Goal: Task Accomplishment & Management: Use online tool/utility

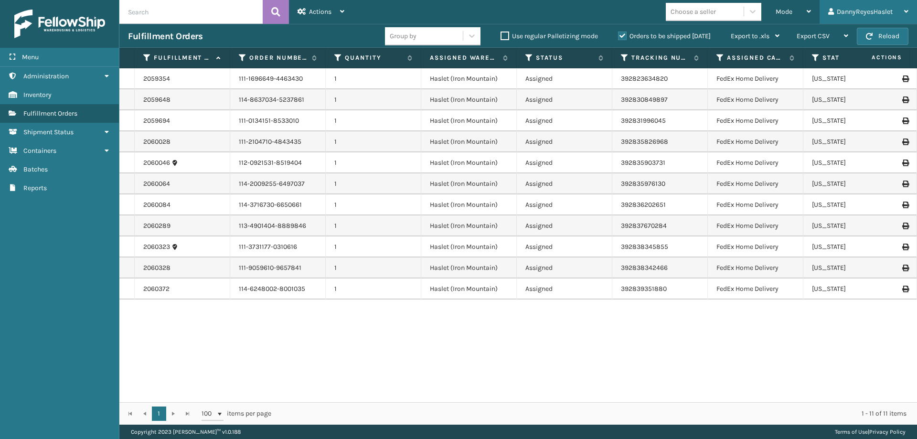
click at [883, 11] on div "DannyReyesHaslet" at bounding box center [868, 12] width 80 height 24
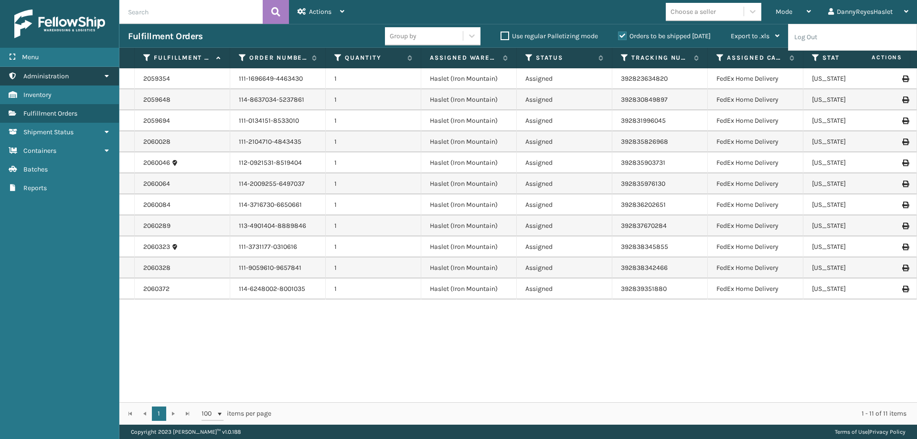
click at [73, 76] on link "Administration" at bounding box center [59, 76] width 119 height 19
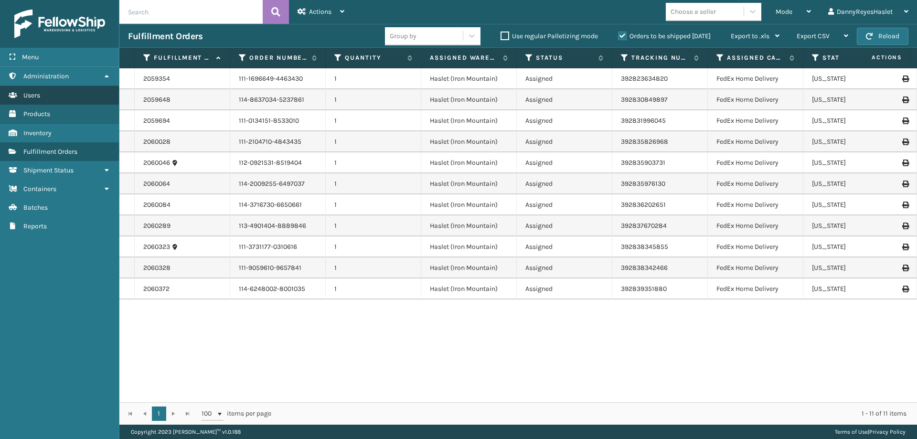
click at [46, 92] on link "Users" at bounding box center [59, 95] width 119 height 19
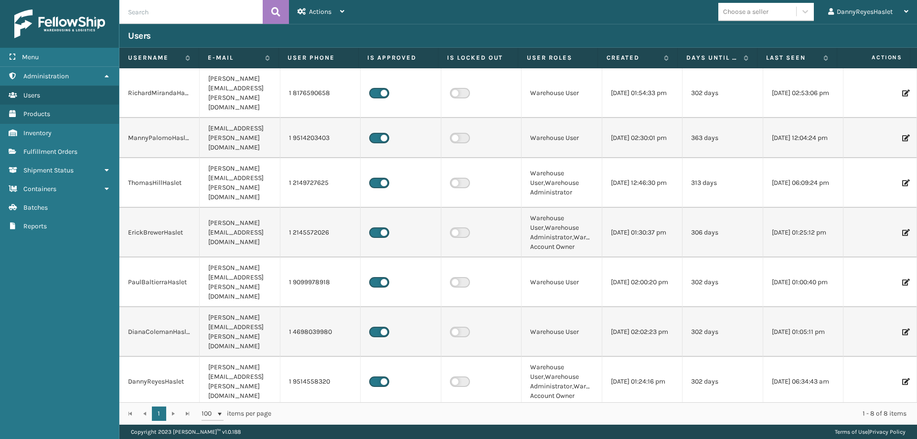
click at [892, 135] on div at bounding box center [880, 138] width 56 height 7
click at [902, 135] on icon at bounding box center [905, 138] width 6 height 7
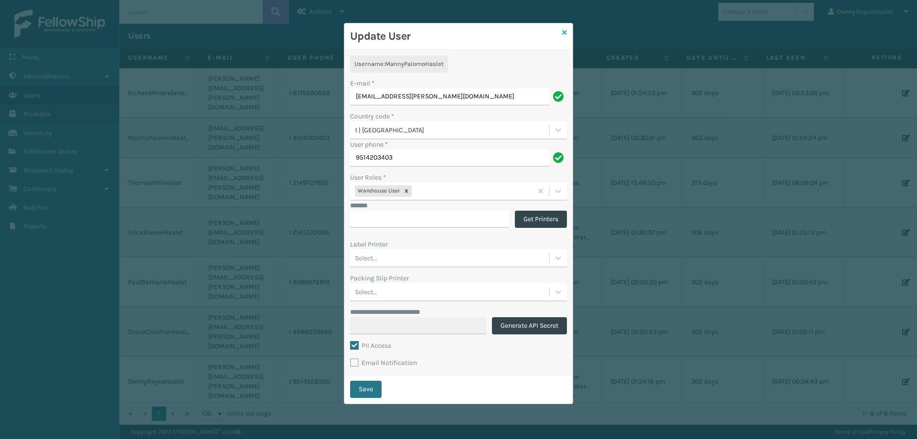
click at [564, 32] on icon at bounding box center [564, 32] width 5 height 7
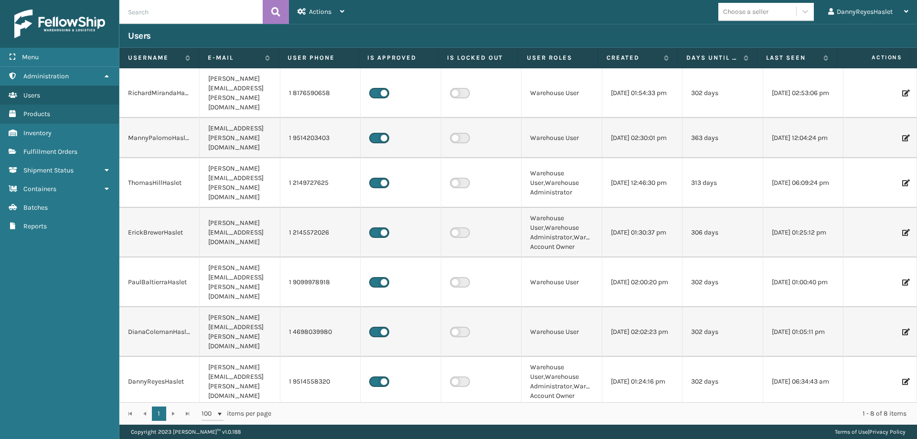
click at [902, 378] on icon at bounding box center [905, 381] width 6 height 7
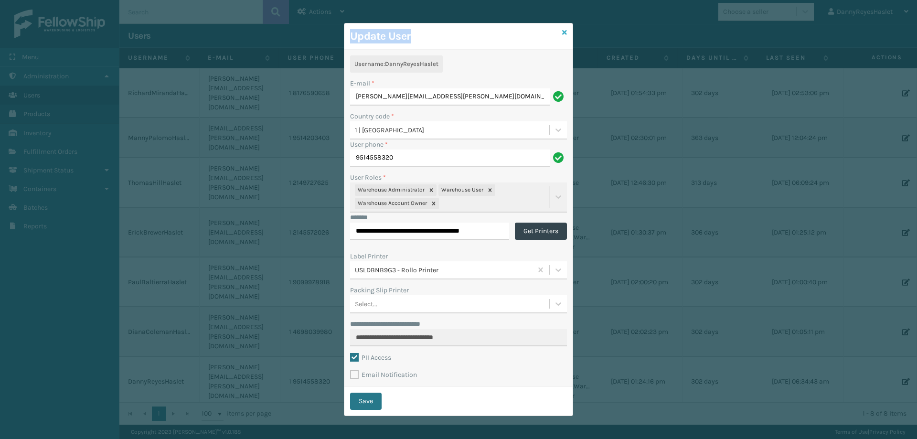
click at [565, 32] on div "**********" at bounding box center [458, 219] width 229 height 393
click at [564, 35] on icon at bounding box center [564, 32] width 5 height 7
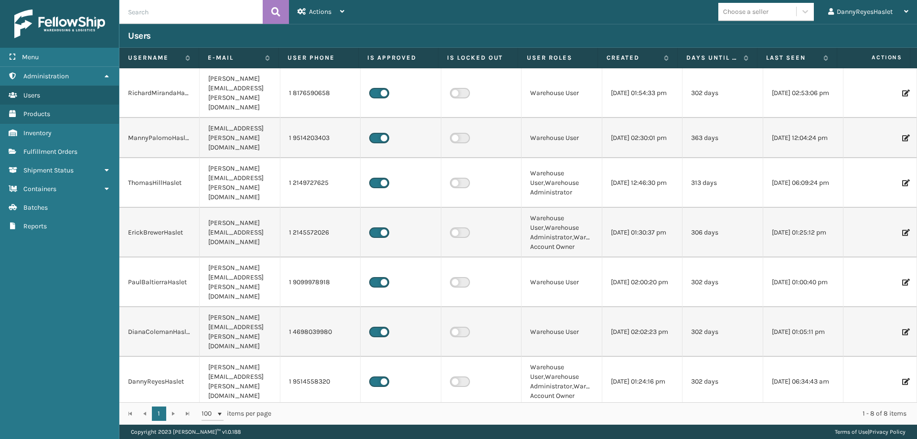
click at [902, 135] on icon at bounding box center [905, 138] width 6 height 7
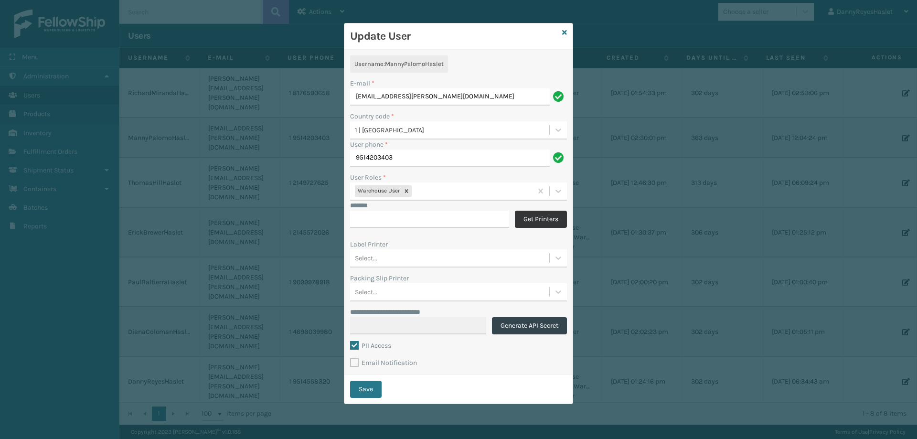
click at [541, 216] on button "Get Printers" at bounding box center [541, 219] width 52 height 17
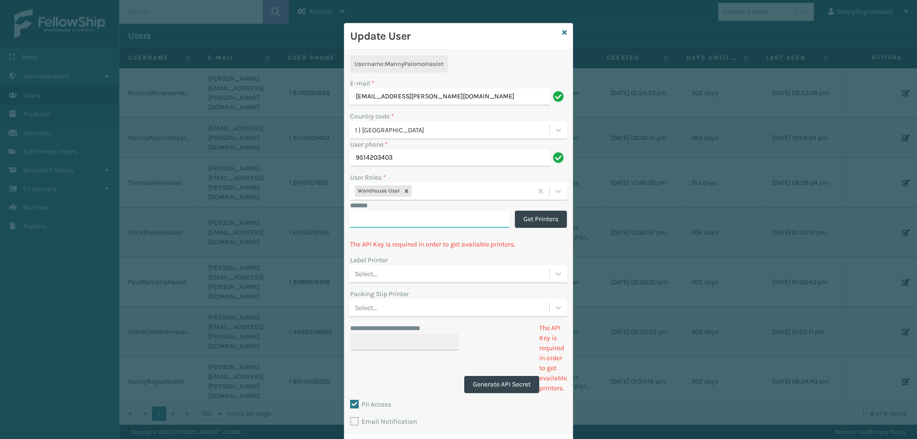
click at [460, 214] on input "*******" at bounding box center [429, 219] width 159 height 17
click at [562, 35] on icon at bounding box center [564, 32] width 5 height 7
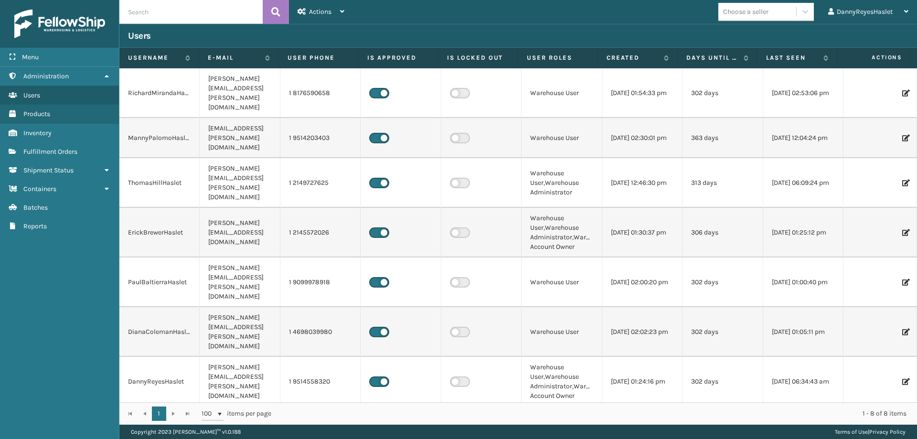
click at [902, 378] on icon at bounding box center [905, 381] width 6 height 7
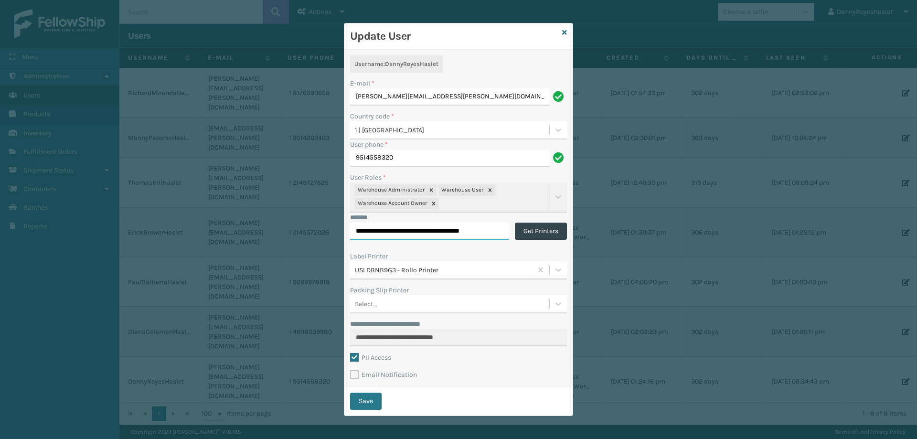
click at [390, 229] on input "**********" at bounding box center [429, 230] width 159 height 17
click at [563, 33] on icon at bounding box center [564, 32] width 5 height 7
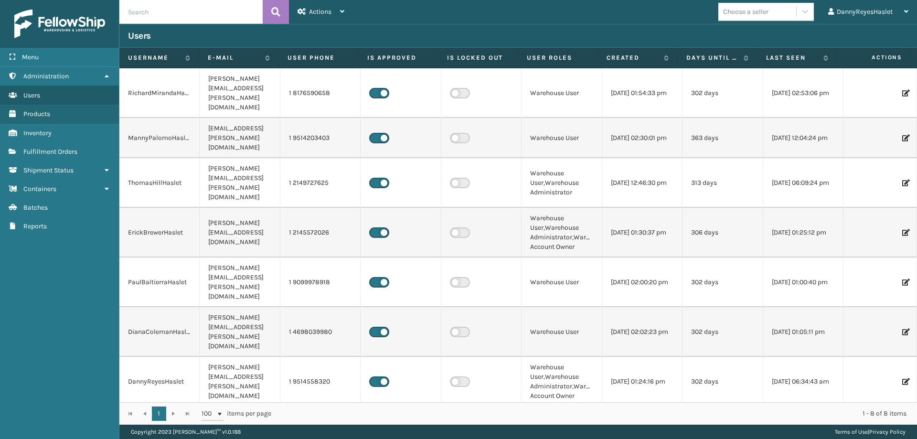
click at [902, 135] on icon at bounding box center [905, 138] width 6 height 7
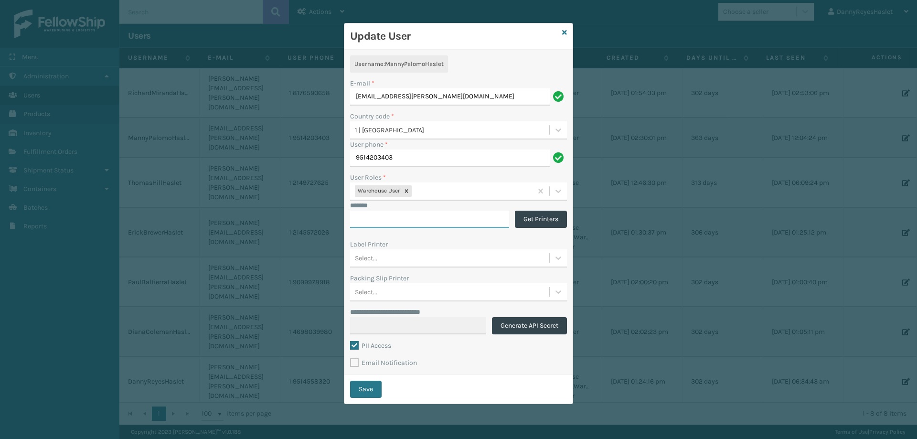
paste input "**********"
type input "**********"
click at [540, 220] on button "Get Printers" at bounding box center [541, 219] width 52 height 17
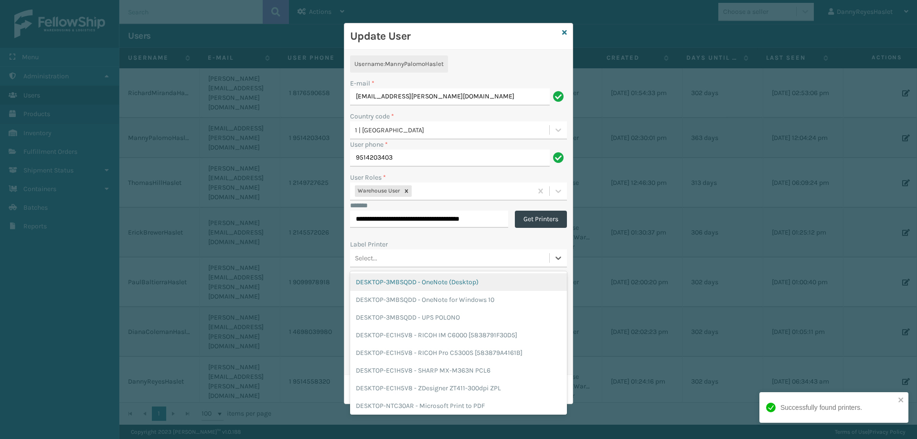
click at [432, 258] on div "Select..." at bounding box center [449, 258] width 199 height 16
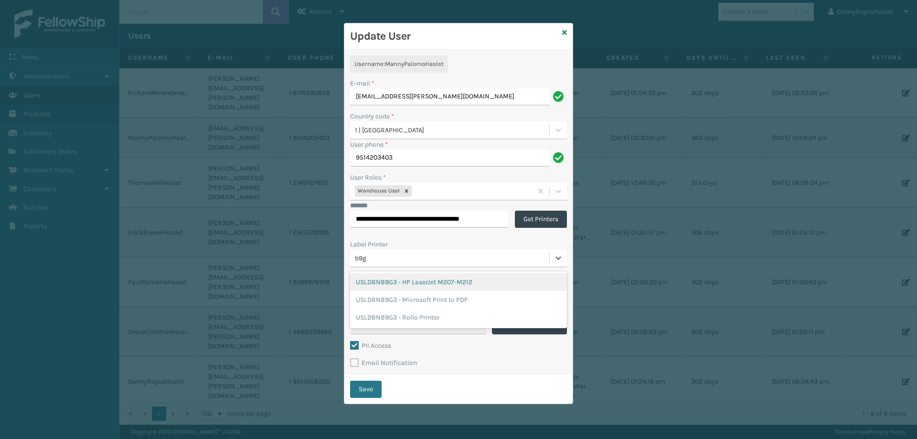
type input "b9g3"
click at [438, 317] on div "USLDBNB9G3 - Rollo Printer" at bounding box center [458, 317] width 217 height 18
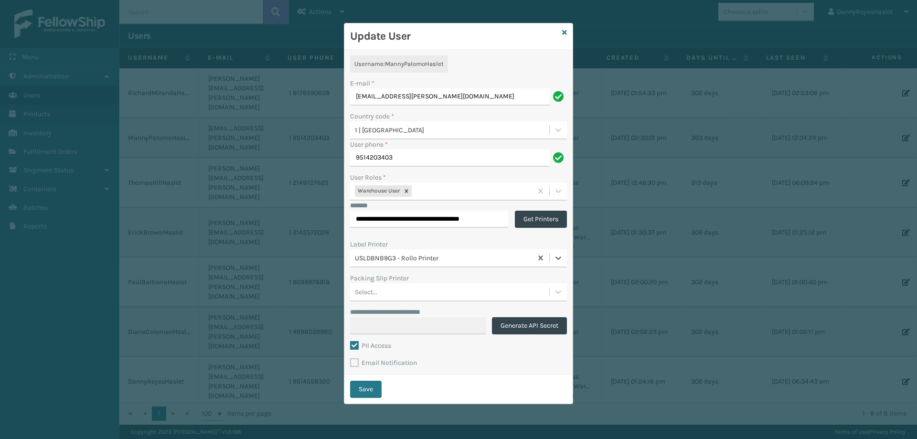
click at [432, 293] on div "Select..." at bounding box center [449, 292] width 199 height 16
type input "b9g3"
click at [469, 318] on div "USLDBNB9G3 - HP LaserJet M207-M212" at bounding box center [458, 316] width 217 height 18
click at [483, 281] on div "Packing Slip Printer" at bounding box center [458, 278] width 217 height 10
click at [365, 388] on button "Save" at bounding box center [366, 388] width 32 height 17
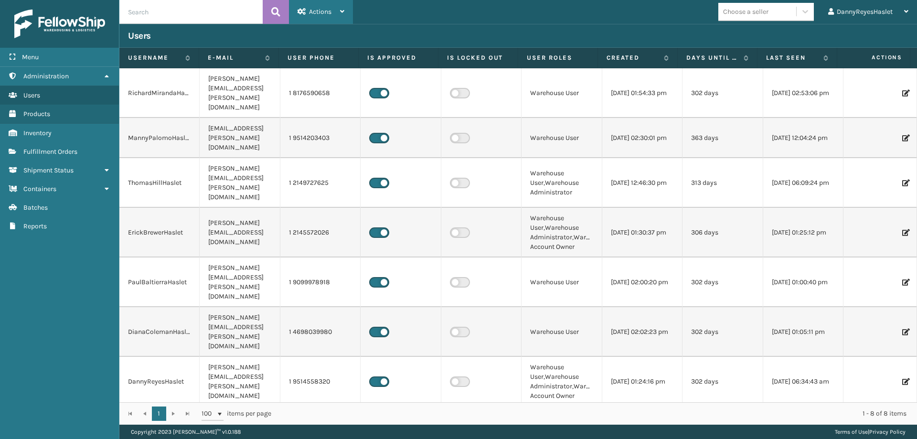
drag, startPoint x: 328, startPoint y: 11, endPoint x: 344, endPoint y: 4, distance: 17.7
click at [328, 11] on span "Actions" at bounding box center [320, 12] width 22 height 8
click at [337, 42] on button "New User" at bounding box center [353, 36] width 128 height 25
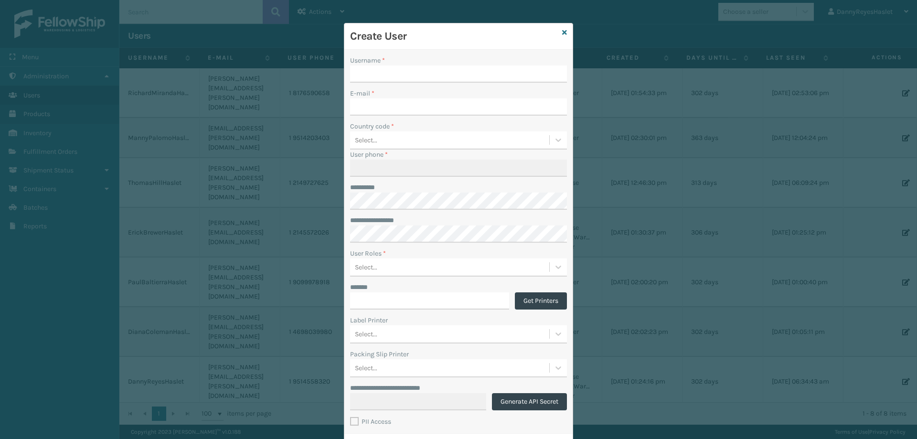
type input "DannyReyesHaslet"
click at [562, 30] on icon at bounding box center [564, 32] width 5 height 7
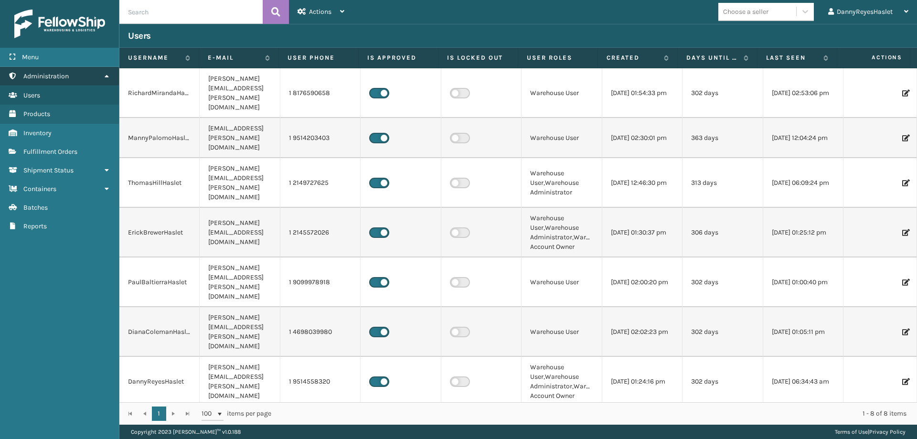
click at [65, 75] on span "Administration" at bounding box center [45, 76] width 45 height 8
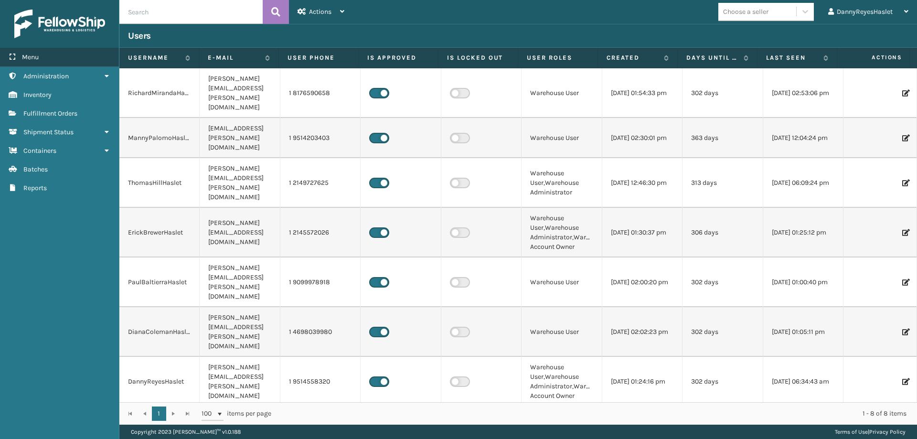
click at [54, 54] on div "Menu" at bounding box center [59, 57] width 119 height 19
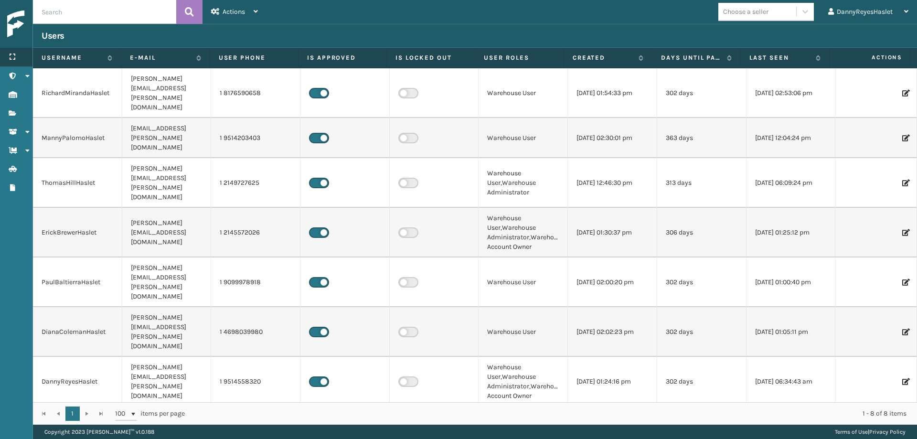
click at [5, 59] on div "Menu" at bounding box center [16, 57] width 32 height 19
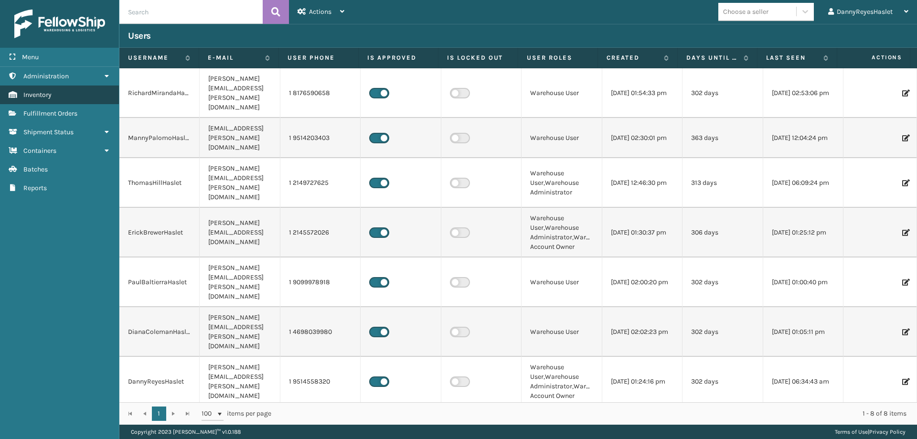
click at [62, 96] on link "Inventory" at bounding box center [59, 94] width 119 height 19
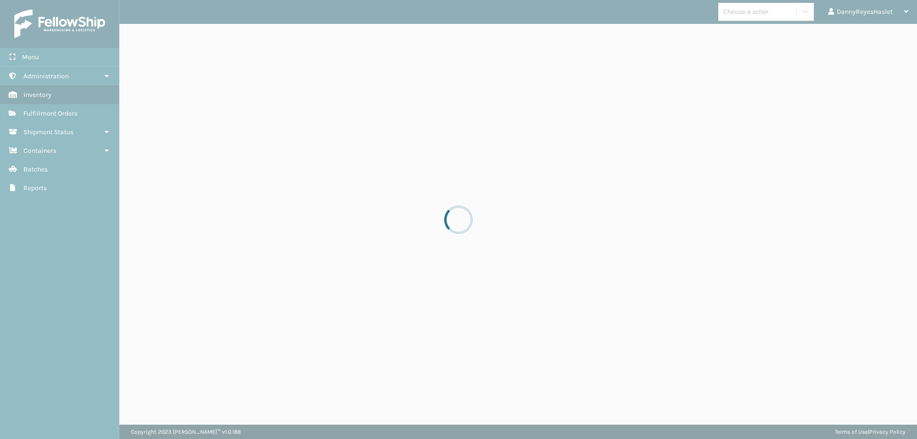
drag, startPoint x: 62, startPoint y: 96, endPoint x: 42, endPoint y: 114, distance: 26.0
click at [42, 114] on div at bounding box center [458, 219] width 917 height 439
click at [48, 111] on div at bounding box center [458, 219] width 917 height 439
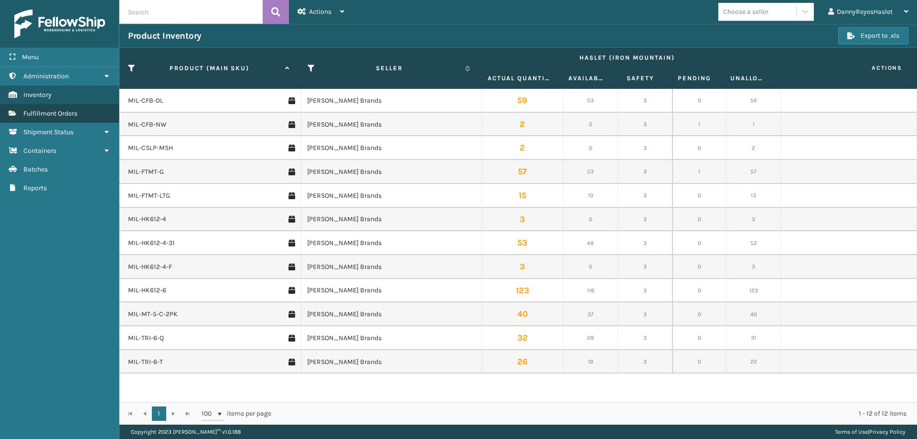
click at [77, 114] on span "Fulfillment Orders" at bounding box center [50, 113] width 54 height 8
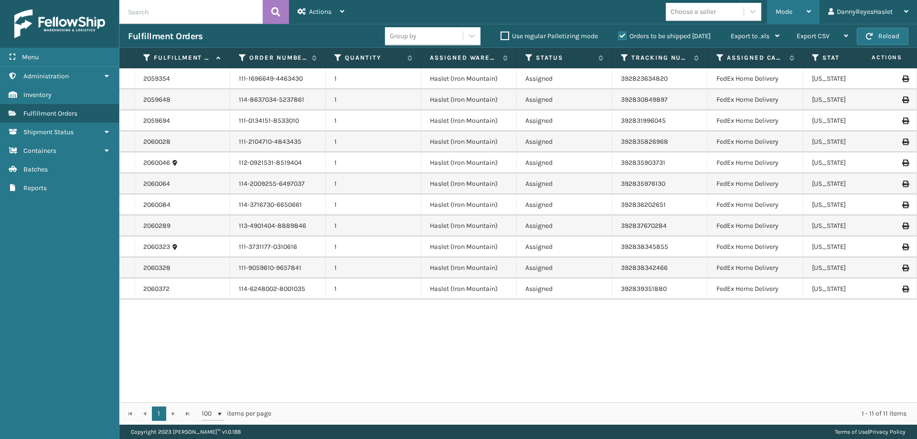
click at [790, 15] on span "Mode" at bounding box center [783, 12] width 17 height 8
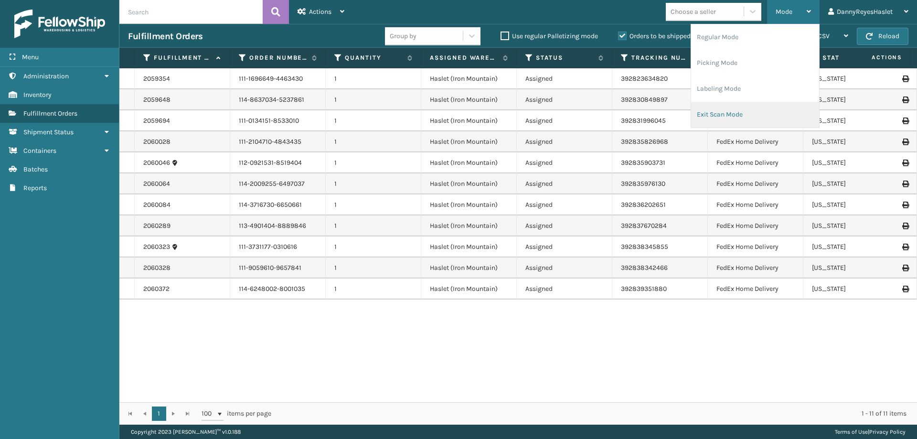
click at [734, 111] on li "Exit Scan Mode" at bounding box center [755, 115] width 128 height 26
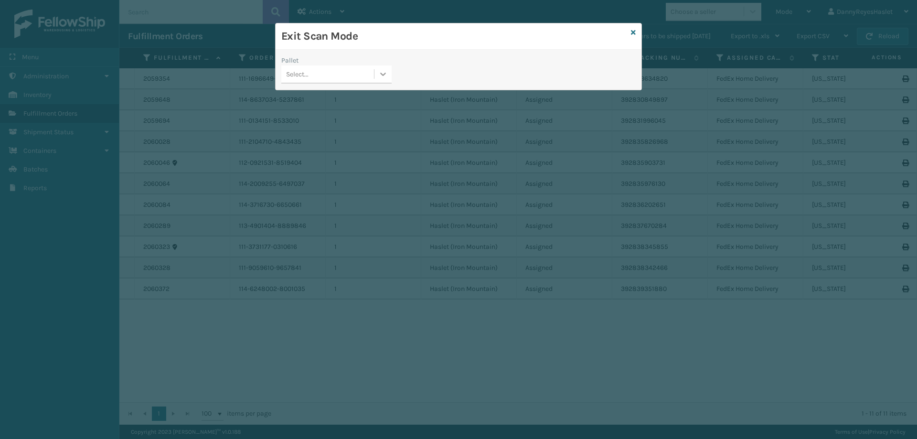
click at [387, 79] on div at bounding box center [382, 73] width 17 height 17
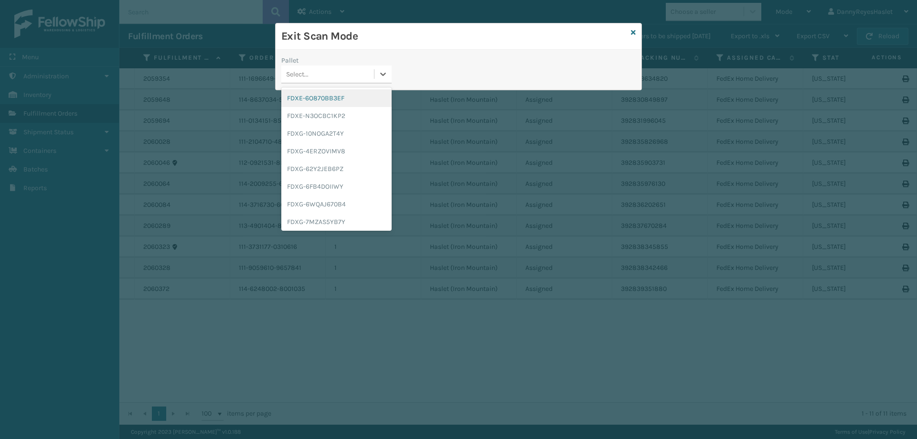
click at [349, 95] on div "FDXE-6O870BB3EF" at bounding box center [336, 98] width 110 height 18
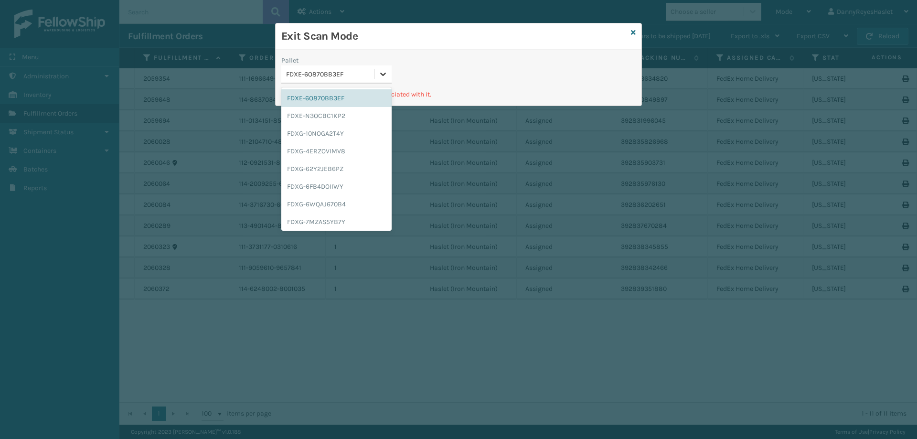
click at [388, 72] on icon at bounding box center [383, 74] width 10 height 10
click at [355, 111] on div "FDXE-N3OCBC1KP2" at bounding box center [336, 116] width 110 height 18
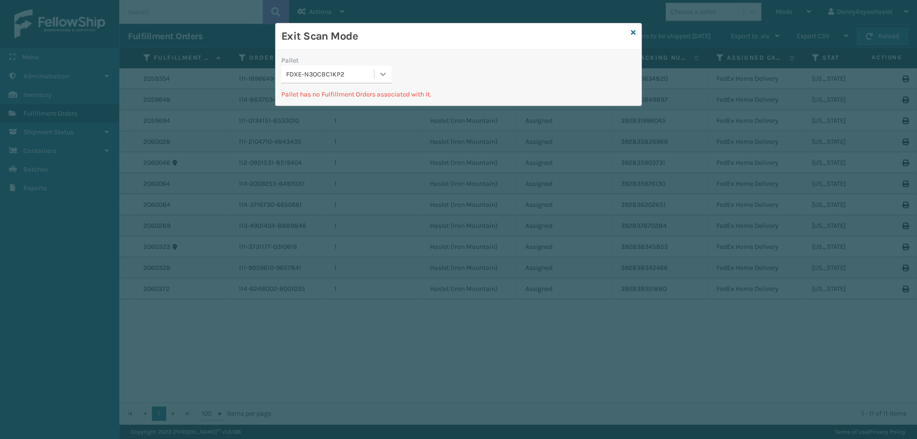
click at [386, 69] on icon at bounding box center [383, 74] width 10 height 10
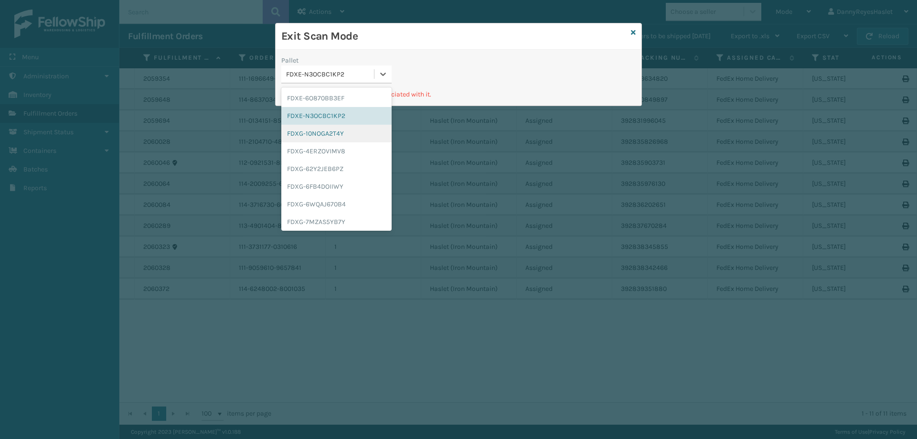
click at [347, 137] on div "FDXG-10NOGA2T4Y" at bounding box center [336, 134] width 110 height 18
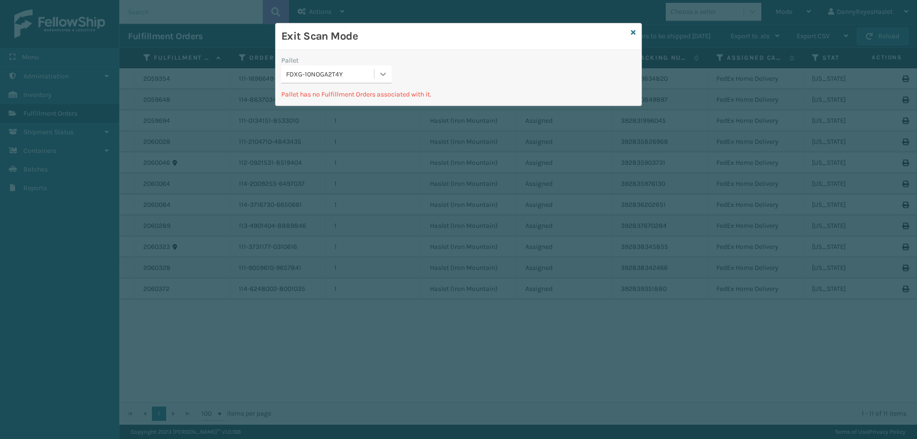
click at [383, 73] on icon at bounding box center [383, 74] width 10 height 10
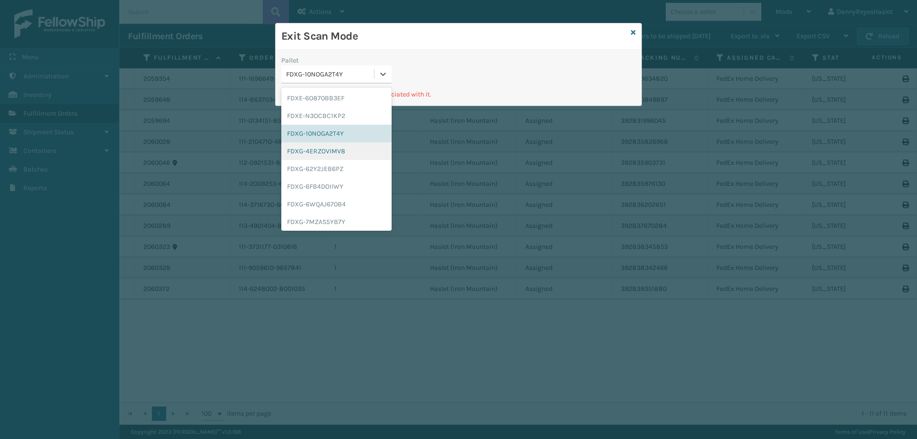
click at [336, 155] on div "FDXG-4ERZOVIMV8" at bounding box center [336, 151] width 110 height 18
click at [385, 72] on icon at bounding box center [383, 74] width 10 height 10
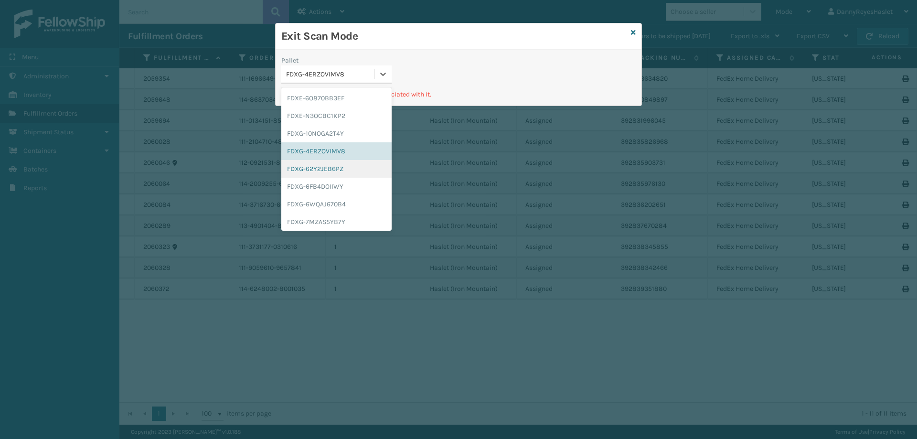
click at [346, 171] on div "FDXG-62Y2JEB6PZ" at bounding box center [336, 169] width 110 height 18
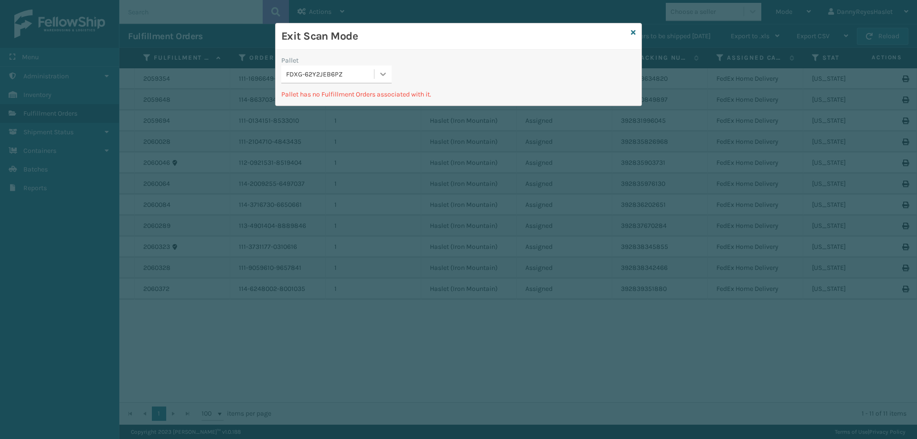
click at [388, 73] on div at bounding box center [382, 73] width 17 height 17
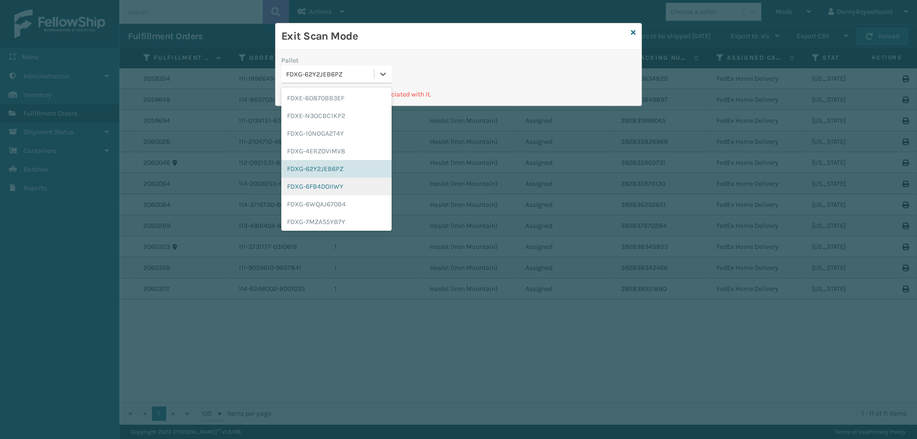
click at [341, 187] on div "FDXG-6FB4DOIIWY" at bounding box center [336, 187] width 110 height 18
drag, startPoint x: 385, startPoint y: 73, endPoint x: 354, endPoint y: 116, distance: 53.1
click at [384, 74] on icon at bounding box center [383, 74] width 10 height 10
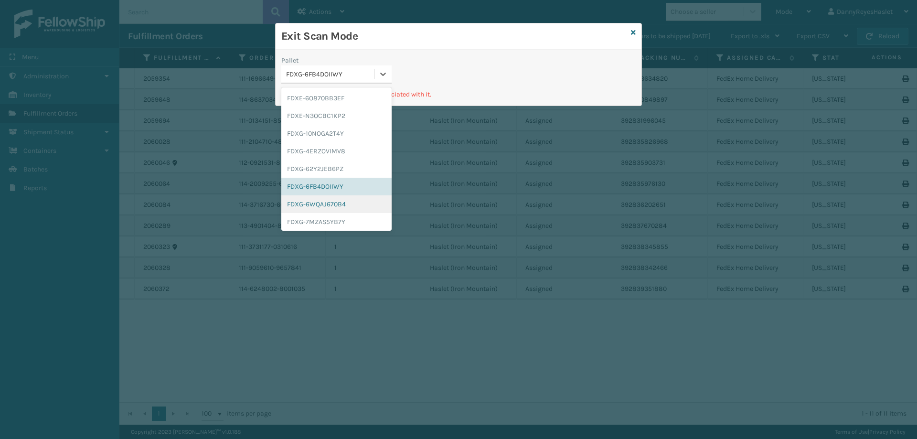
click at [330, 204] on div "FDXG-6WQAJ670B4" at bounding box center [336, 204] width 110 height 18
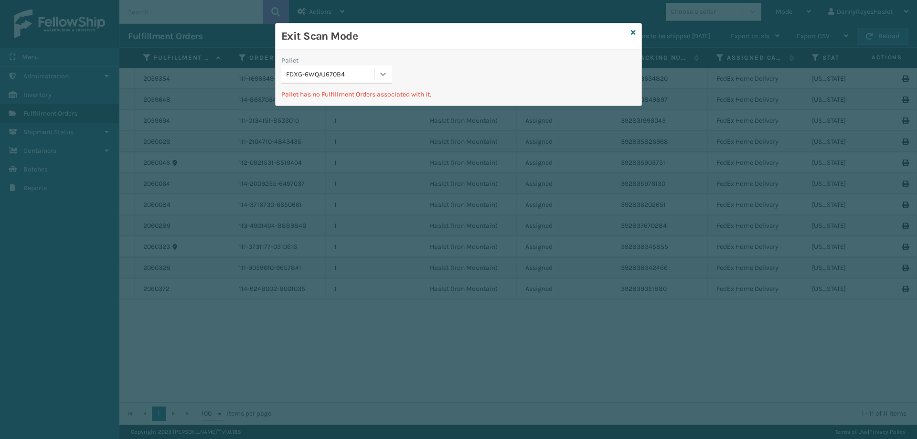
click at [378, 76] on div at bounding box center [382, 73] width 17 height 17
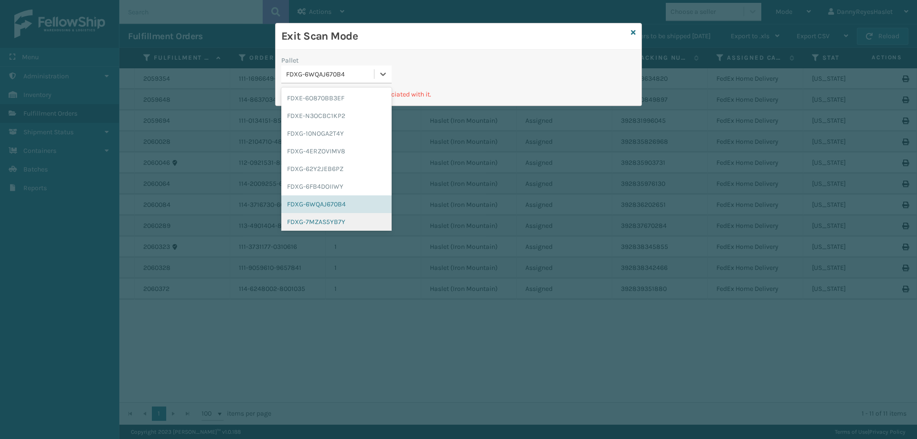
click at [329, 218] on div "FDXG-7MZAS5YB7Y" at bounding box center [336, 222] width 110 height 18
click at [381, 74] on icon at bounding box center [383, 74] width 6 height 3
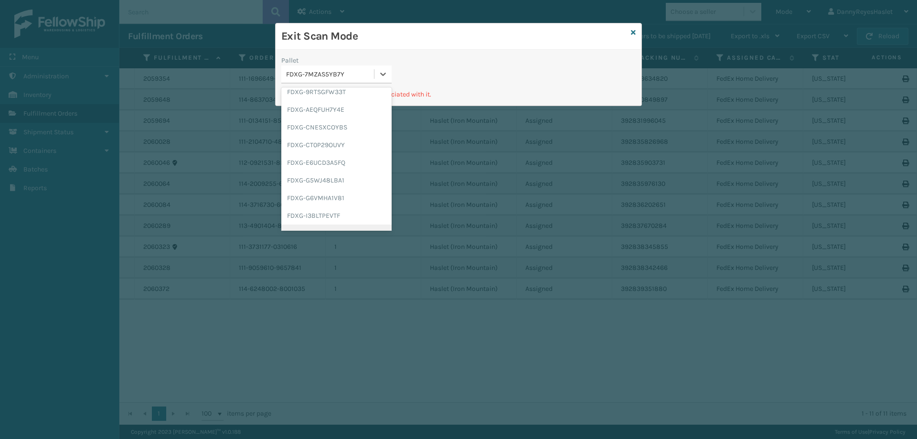
scroll to position [101, 0]
click at [343, 135] on div "FDXG-9RTSGFW33T" at bounding box center [336, 138] width 110 height 18
click at [378, 72] on icon at bounding box center [383, 74] width 10 height 10
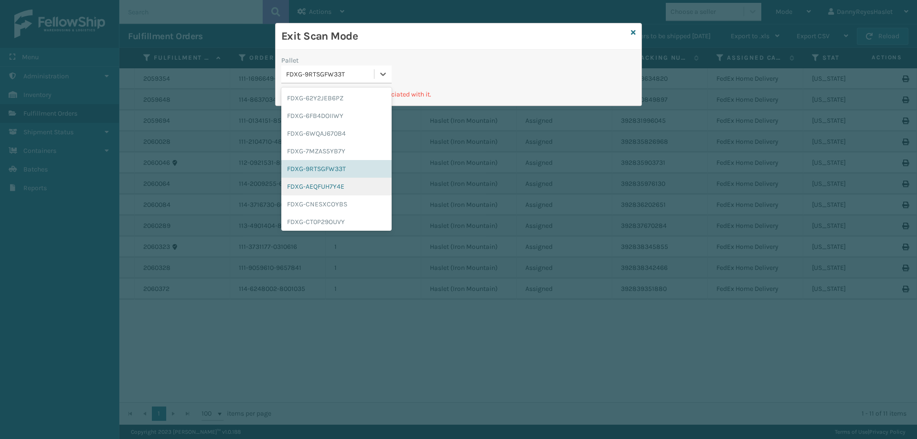
scroll to position [71, 0]
click at [342, 185] on div "FDXG-AEQFUH7Y4E" at bounding box center [336, 186] width 110 height 18
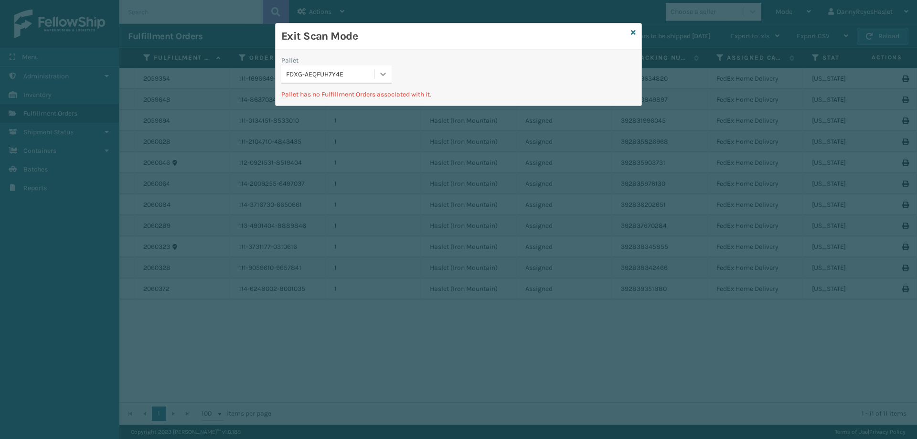
click at [389, 73] on div at bounding box center [382, 73] width 17 height 17
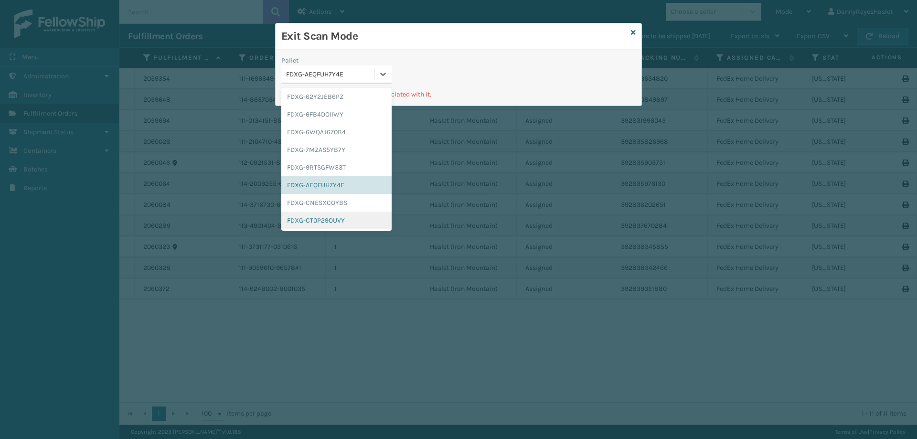
scroll to position [89, 0]
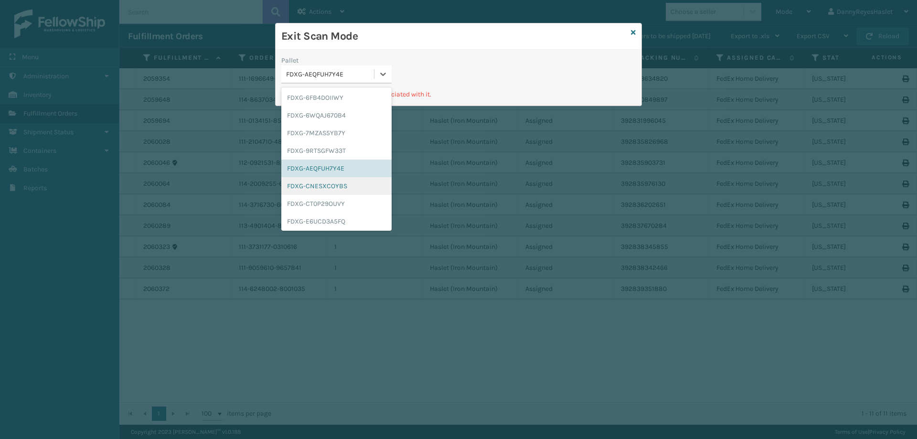
click at [343, 182] on div "FDXG-CNESXCOYBS" at bounding box center [336, 186] width 110 height 18
click at [388, 66] on div at bounding box center [382, 73] width 17 height 17
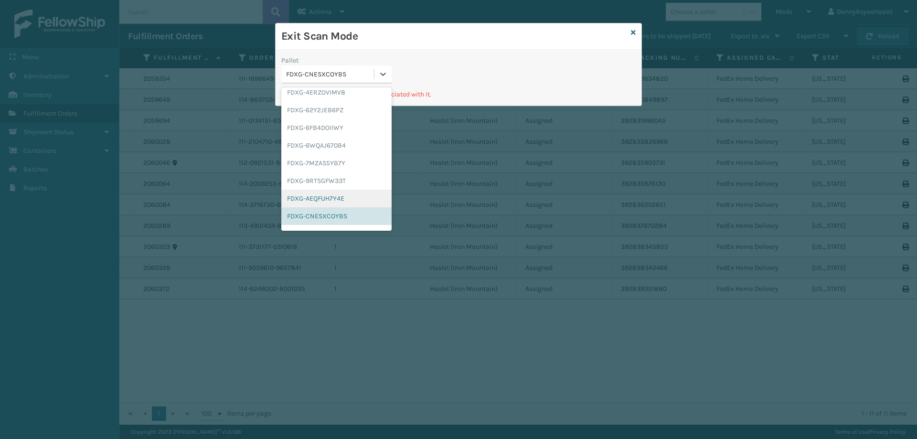
scroll to position [106, 0]
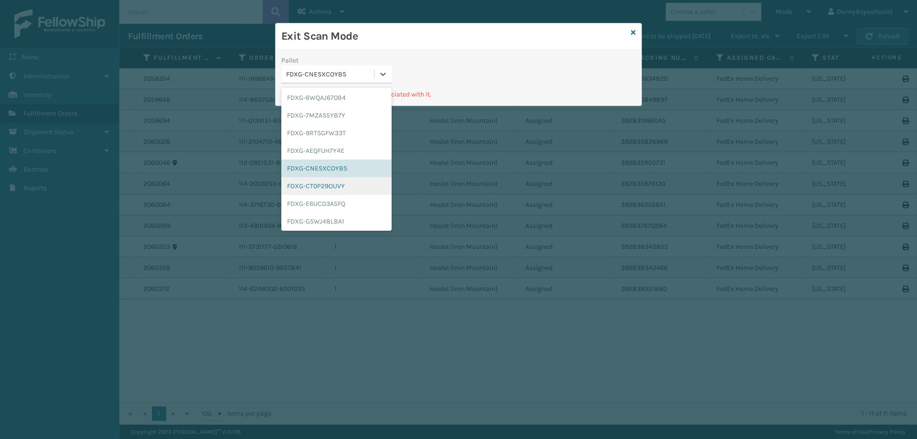
click at [347, 182] on div "FDXG-CT0P29OUVY" at bounding box center [336, 186] width 110 height 18
click at [388, 71] on icon at bounding box center [383, 74] width 10 height 10
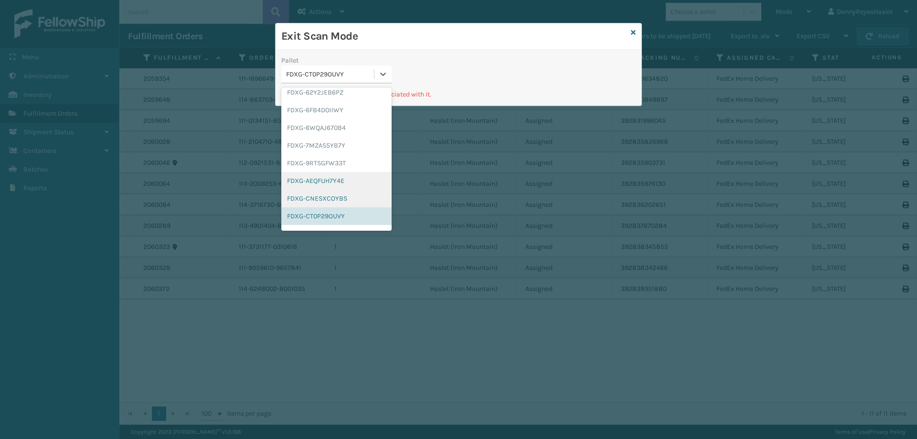
scroll to position [124, 0]
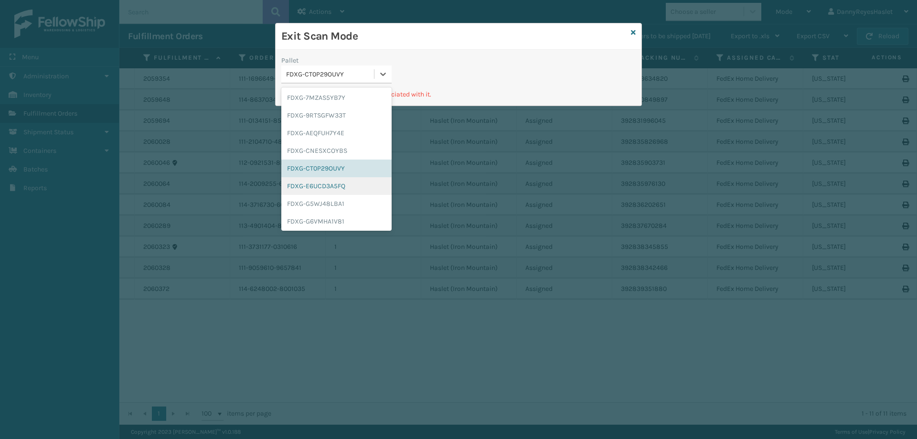
click at [338, 182] on div "FDXG-E6UCD3A5FQ" at bounding box center [336, 186] width 110 height 18
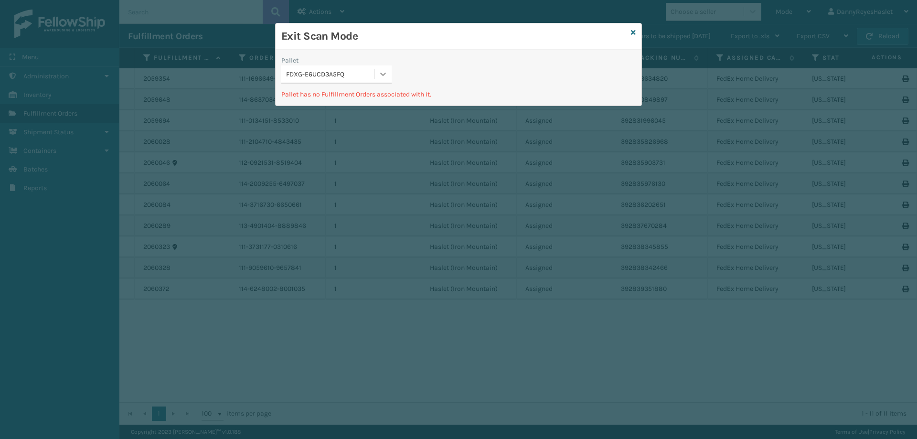
click at [389, 77] on div at bounding box center [382, 73] width 17 height 17
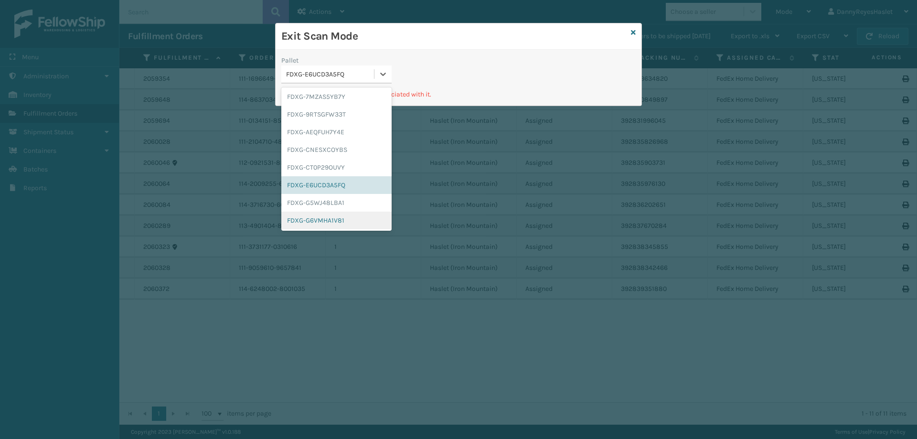
scroll to position [142, 0]
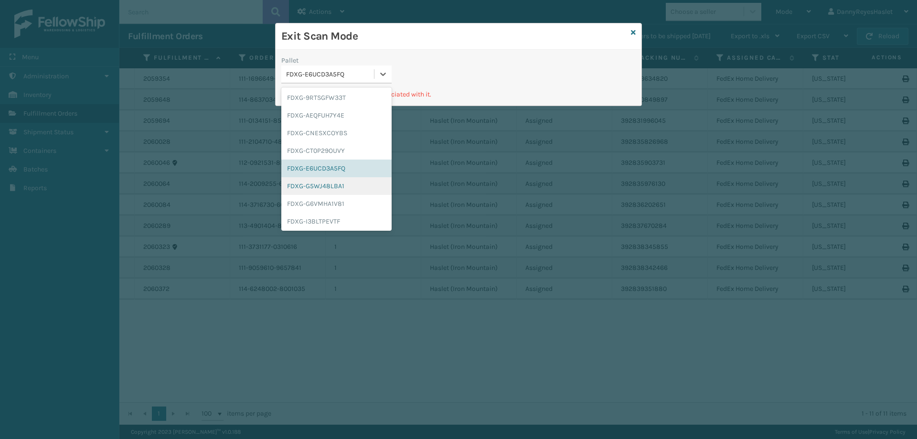
click at [336, 186] on div "FDXG-G5WJ48LBA1" at bounding box center [336, 186] width 110 height 18
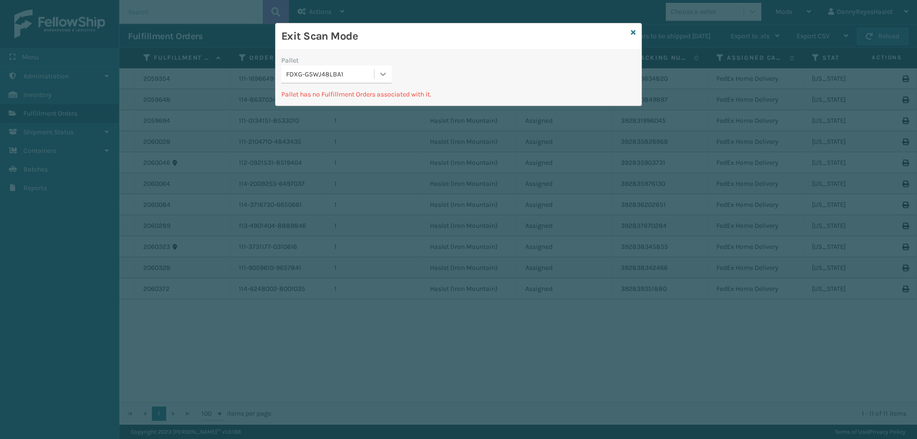
click at [384, 67] on div at bounding box center [382, 73] width 17 height 17
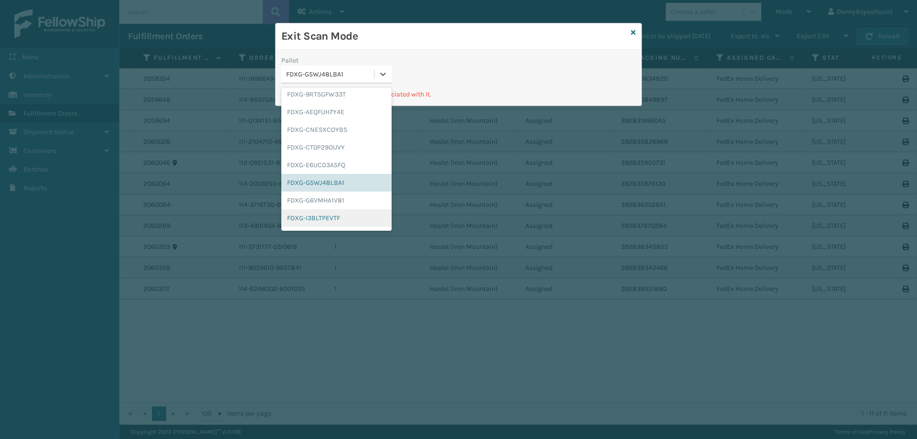
scroll to position [159, 0]
click at [317, 188] on div "FDXG-G6VMHA1V81" at bounding box center [336, 186] width 110 height 18
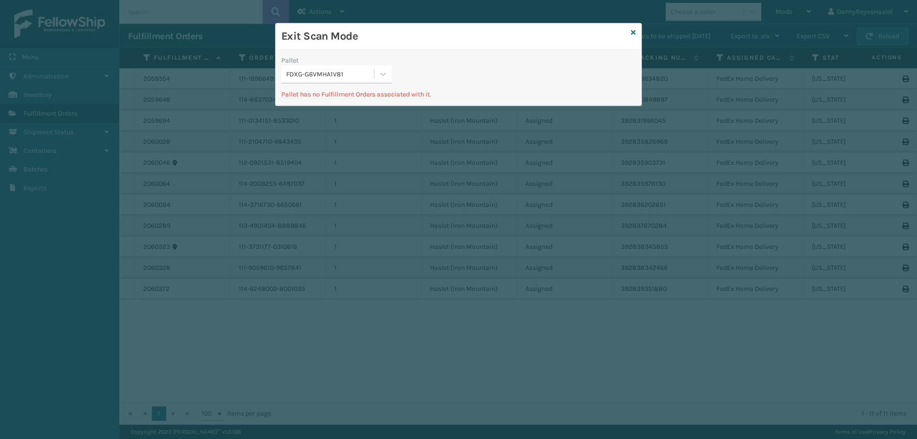
click at [397, 61] on div "Pallet FDXG-G6VMHA1V81" at bounding box center [336, 72] width 122 height 34
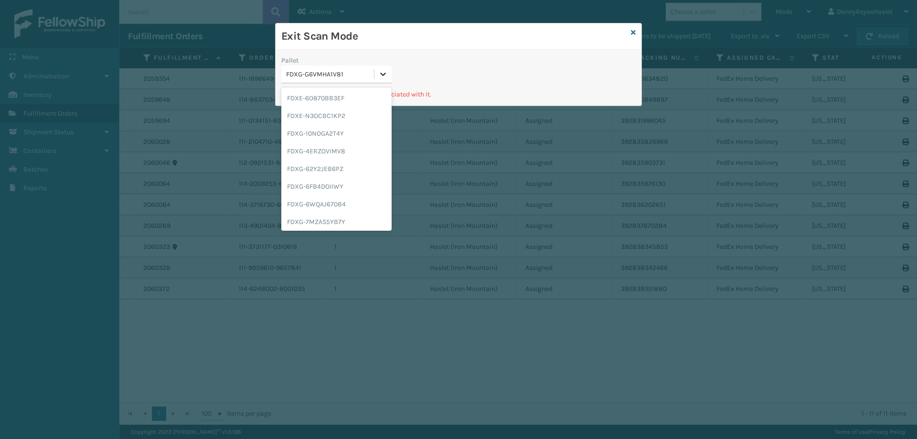
click at [382, 75] on icon at bounding box center [383, 74] width 6 height 3
click at [323, 138] on div "FDXG-I3BLTPEVTF" at bounding box center [336, 138] width 110 height 18
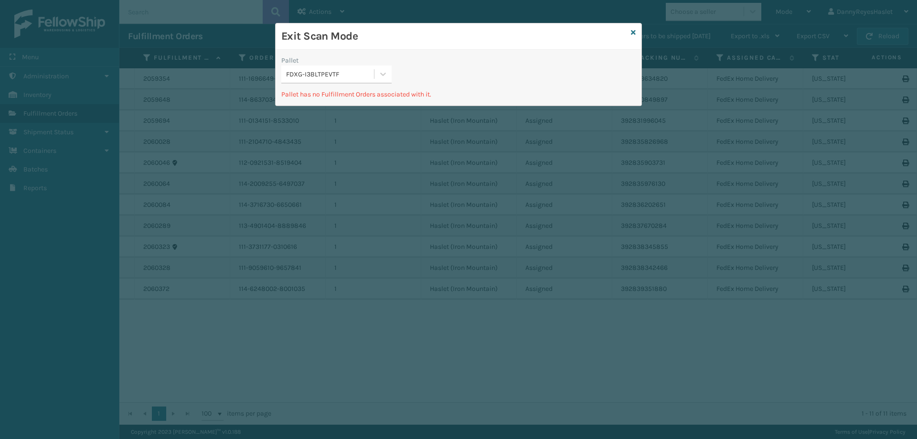
click at [380, 64] on div "Pallet" at bounding box center [336, 60] width 110 height 10
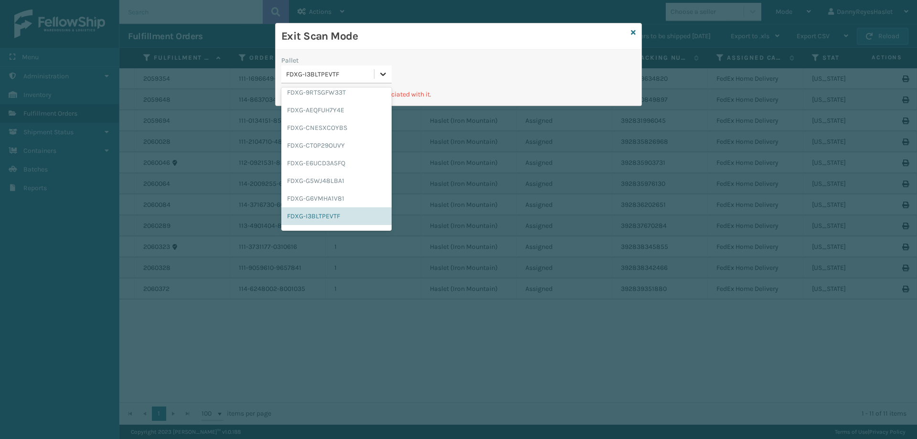
click at [377, 78] on div at bounding box center [382, 73] width 17 height 17
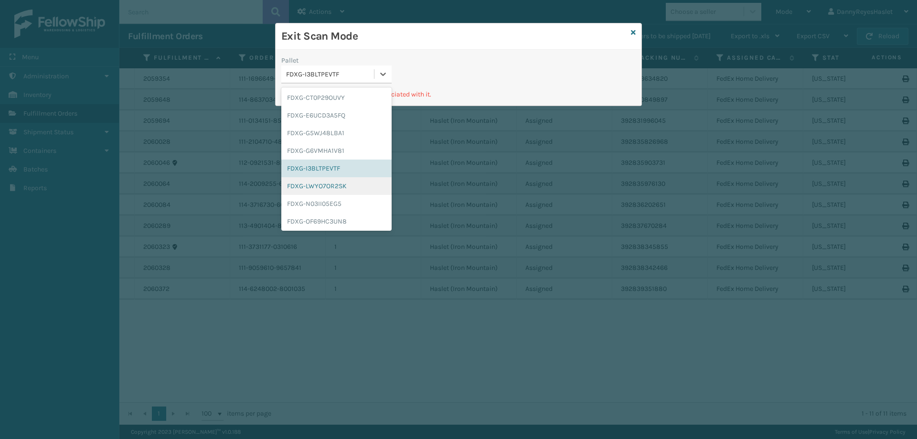
click at [334, 185] on div "FDXG-LWYO7OR2SK" at bounding box center [336, 186] width 110 height 18
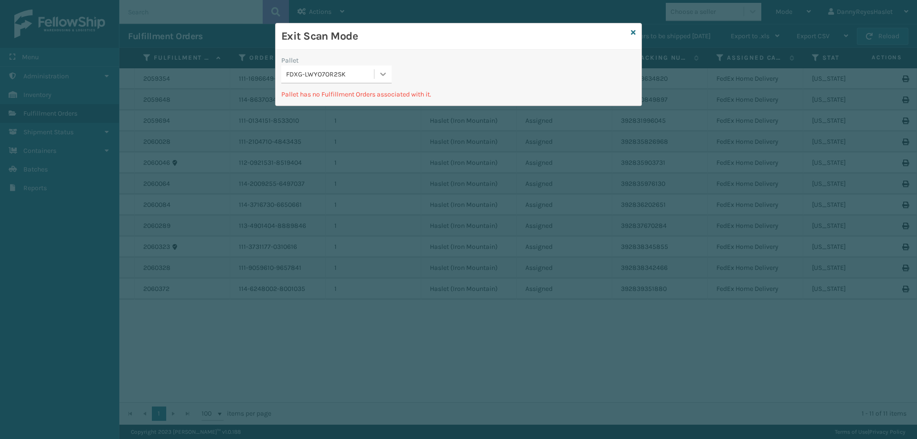
click at [385, 70] on icon at bounding box center [383, 74] width 10 height 10
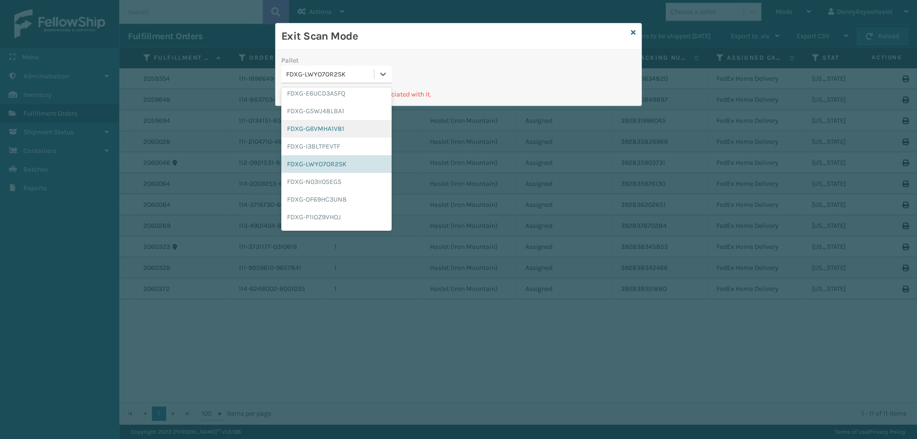
scroll to position [260, 0]
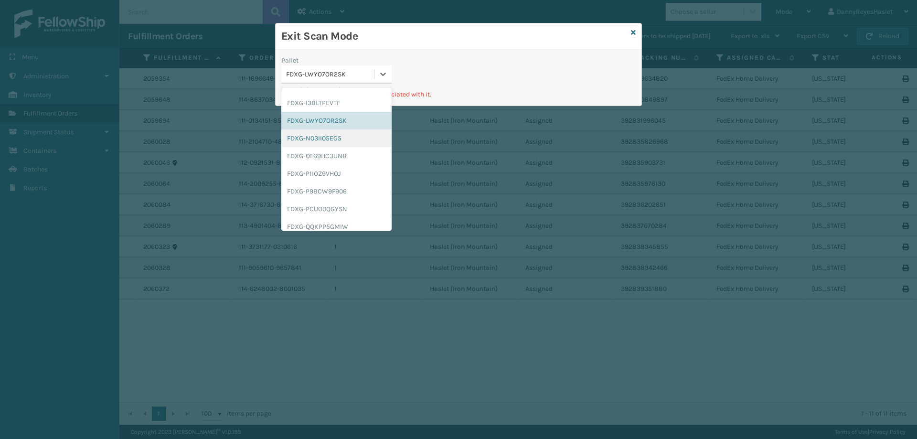
click at [336, 135] on div "FDXG-N03II05EG5" at bounding box center [336, 138] width 110 height 18
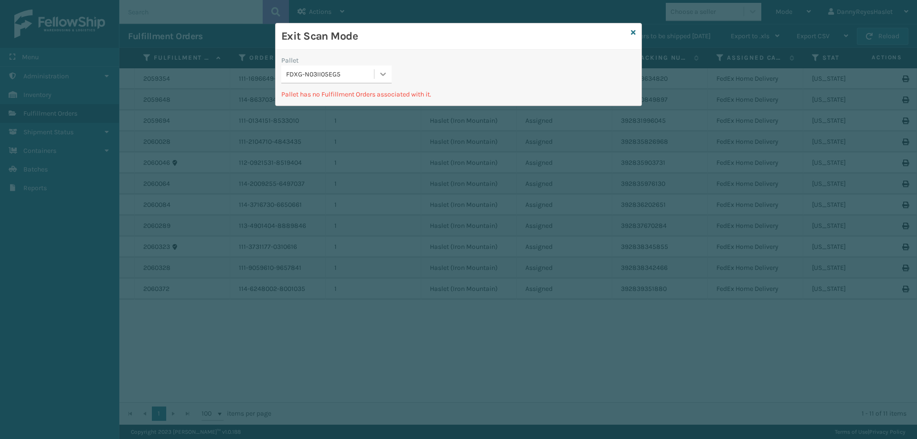
click at [382, 72] on icon at bounding box center [383, 74] width 10 height 10
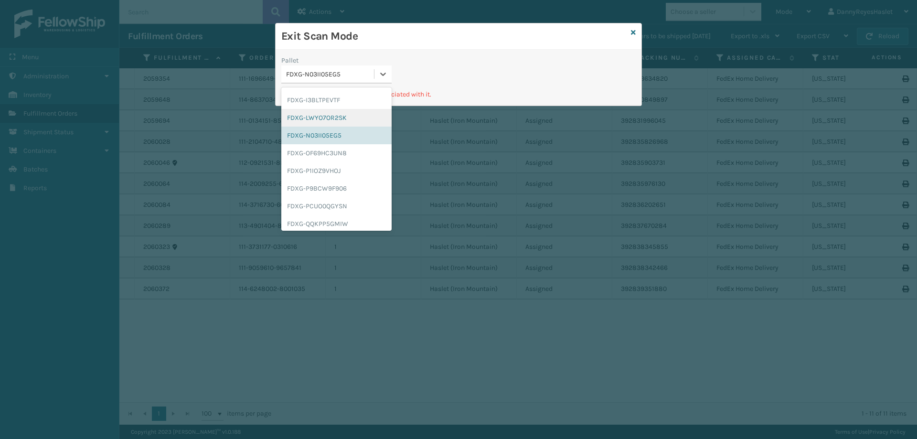
scroll to position [278, 0]
click at [332, 147] on div "FDXG-OF69HC3UN8" at bounding box center [336, 138] width 110 height 18
click at [386, 67] on div at bounding box center [382, 73] width 17 height 17
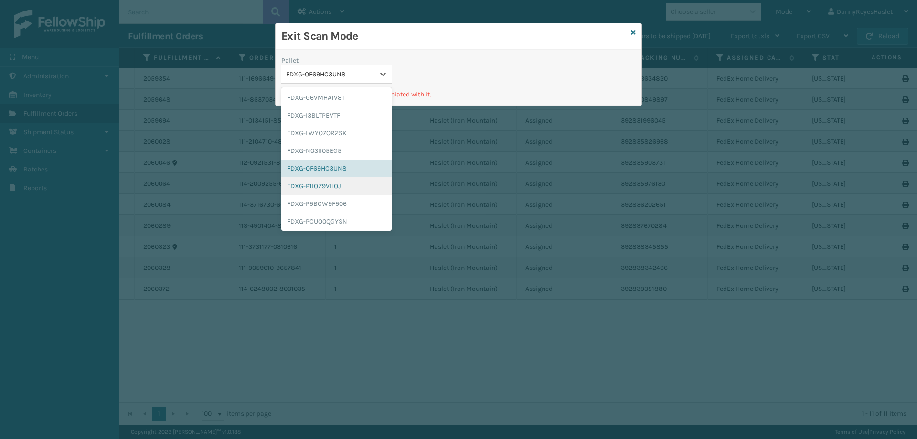
scroll to position [302, 0]
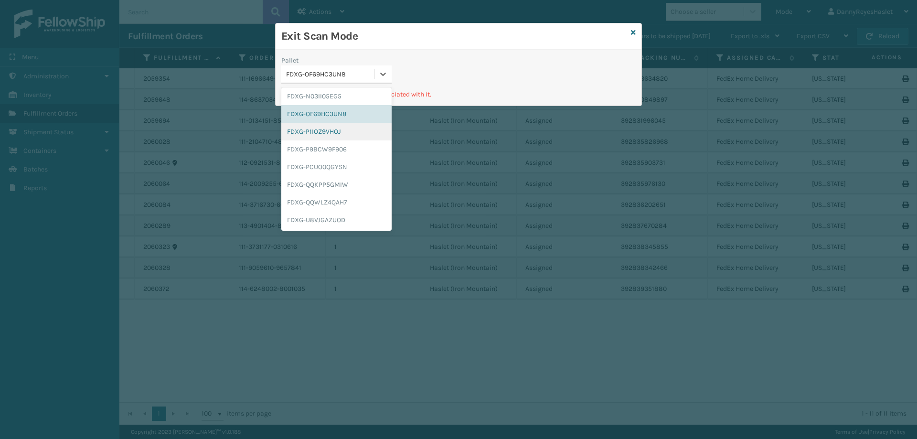
click at [346, 131] on div "FDXG-P1IOZ9VHOJ" at bounding box center [336, 132] width 110 height 18
click at [391, 70] on div at bounding box center [382, 73] width 17 height 17
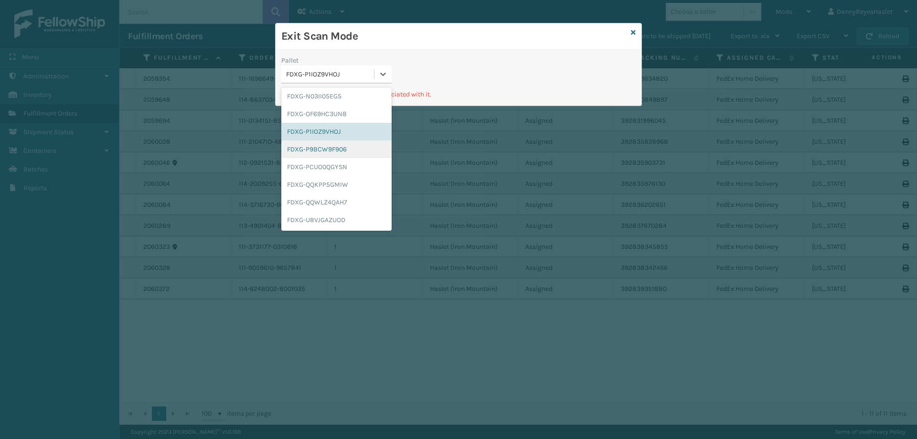
click at [348, 152] on div "FDXG-P9BCW9F906" at bounding box center [336, 149] width 110 height 18
click at [387, 67] on div at bounding box center [382, 73] width 17 height 17
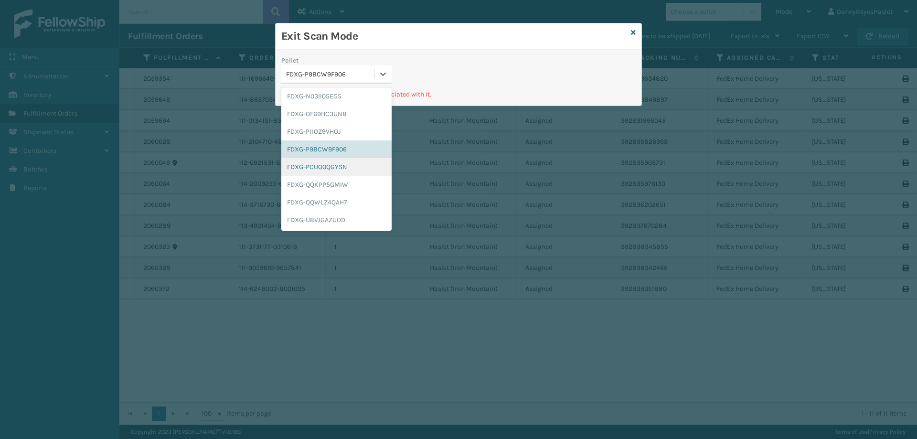
click at [339, 165] on div "FDXG-PCUO0QGYSN" at bounding box center [336, 167] width 110 height 18
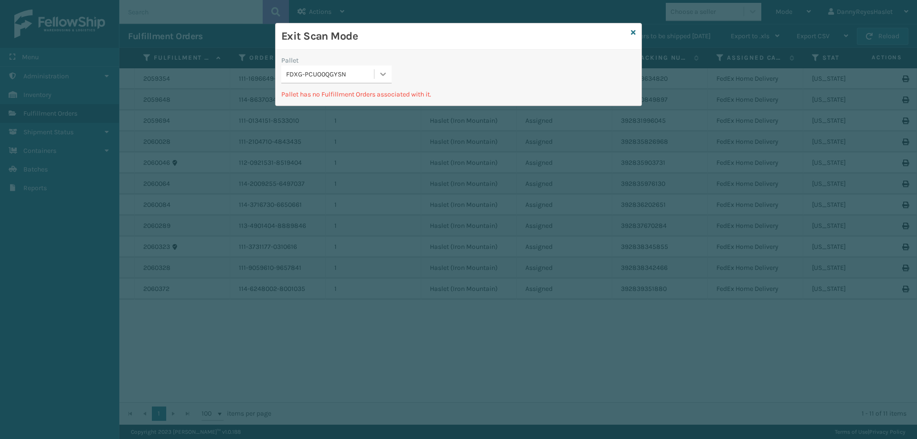
click at [382, 74] on icon at bounding box center [383, 74] width 6 height 3
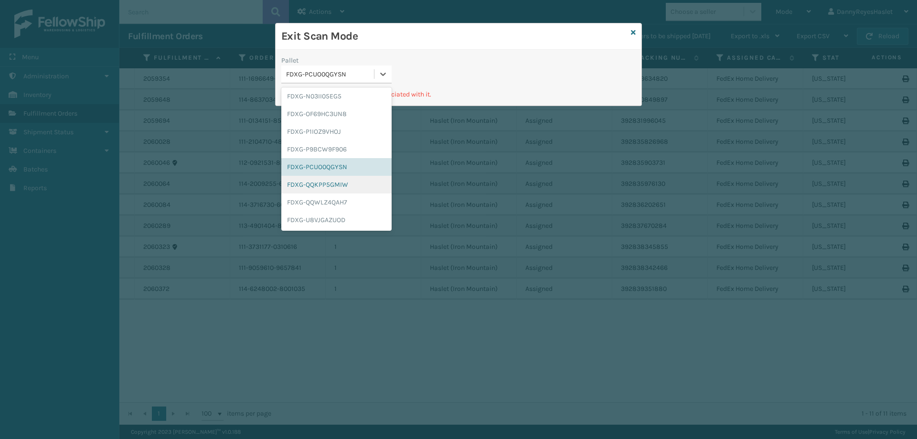
click at [345, 186] on div "FDXG-QQKPP5GMIW" at bounding box center [336, 185] width 110 height 18
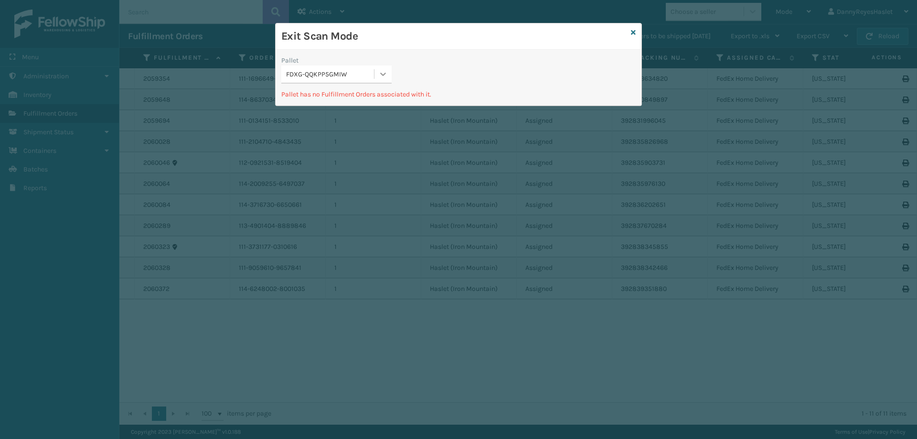
click at [377, 70] on div at bounding box center [382, 73] width 17 height 17
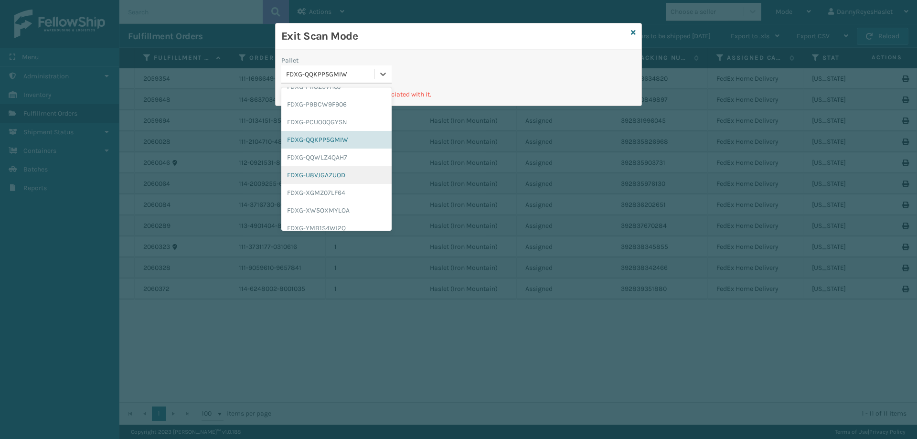
scroll to position [353, 0]
click at [354, 153] on div "FDXG-QQWLZ4QAH7" at bounding box center [336, 151] width 110 height 18
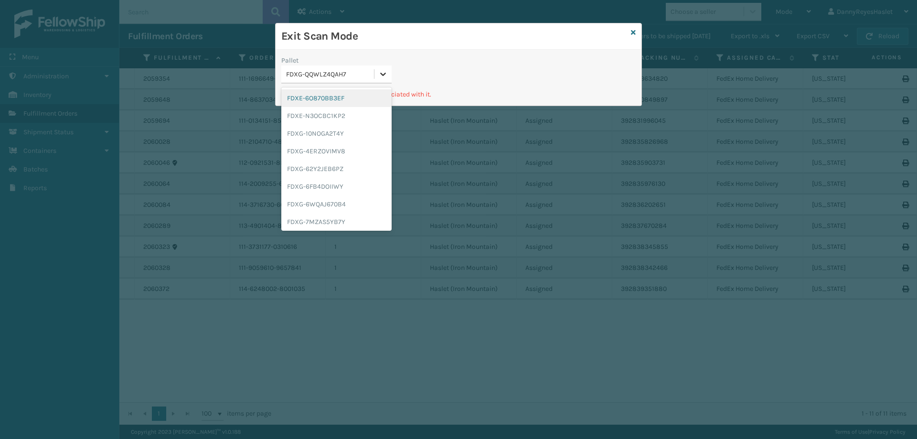
click at [384, 69] on div at bounding box center [382, 73] width 17 height 17
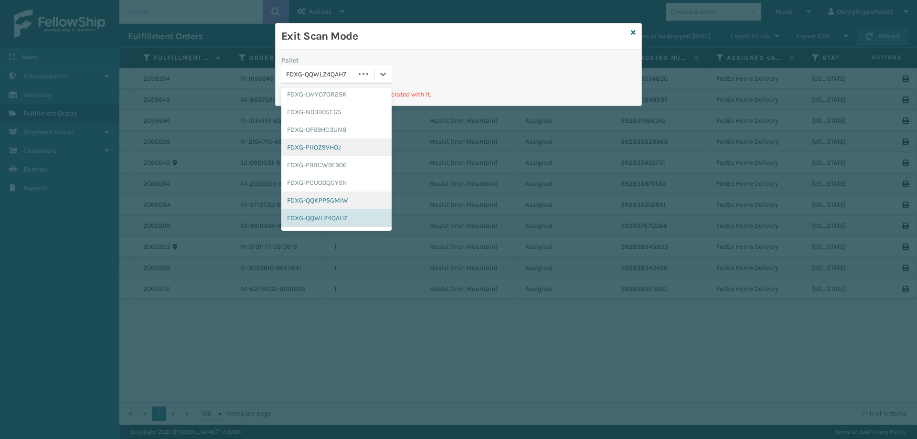
scroll to position [302, 0]
click at [334, 220] on div "FDXG-U8VJGAZUOD" at bounding box center [336, 220] width 110 height 18
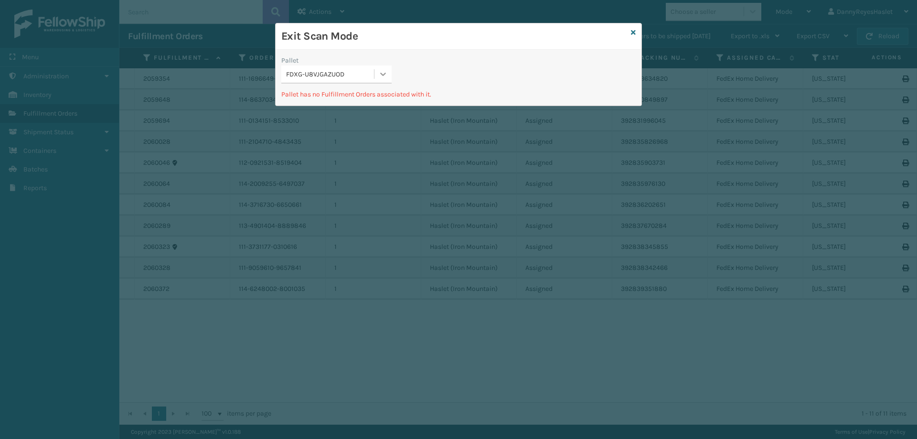
click at [379, 66] on div at bounding box center [382, 73] width 17 height 17
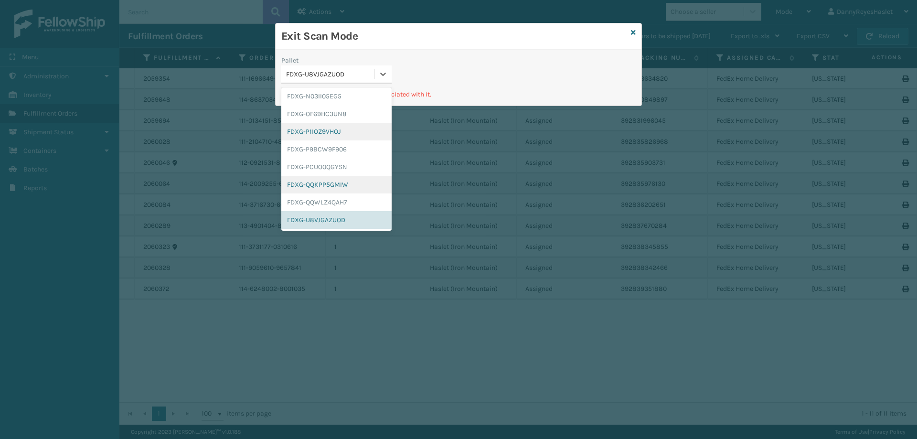
scroll to position [398, 0]
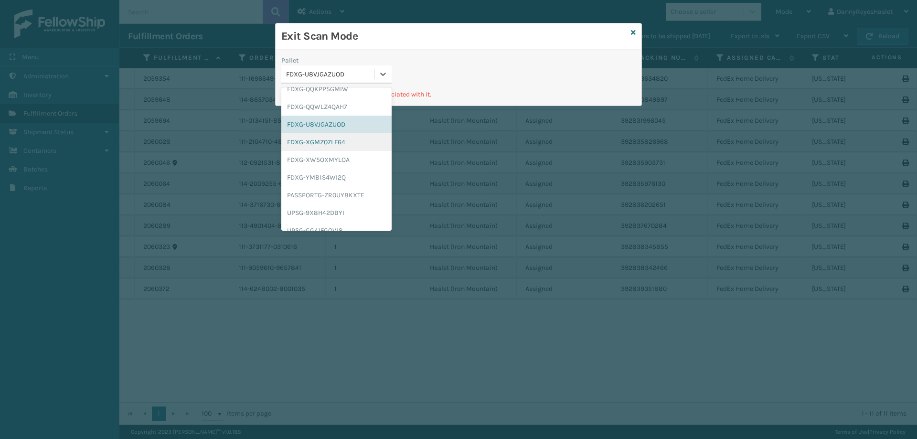
click at [350, 145] on div "FDXG-XGMZ07LF64" at bounding box center [336, 142] width 110 height 18
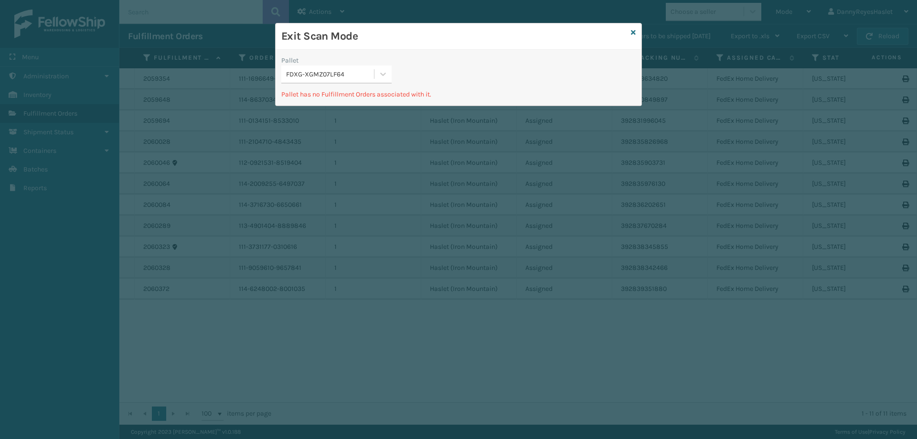
click at [378, 86] on div "Pallet FDXG-XGMZ07LF64" at bounding box center [336, 72] width 122 height 34
click at [384, 74] on icon at bounding box center [383, 74] width 6 height 3
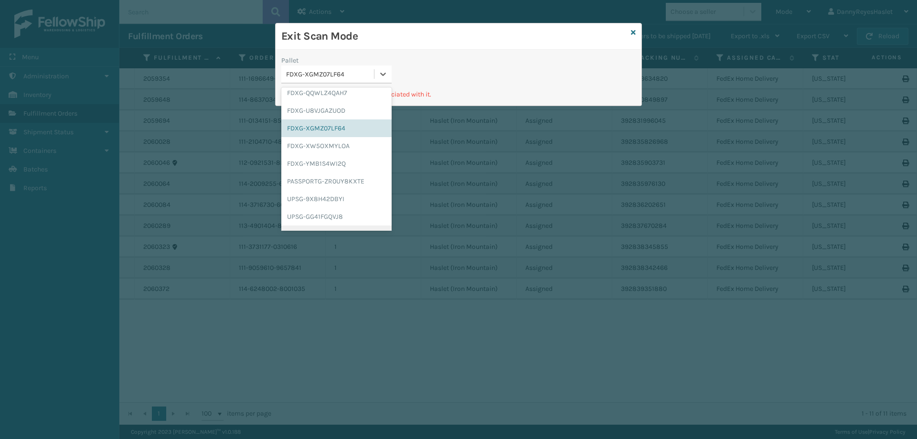
scroll to position [401, 0]
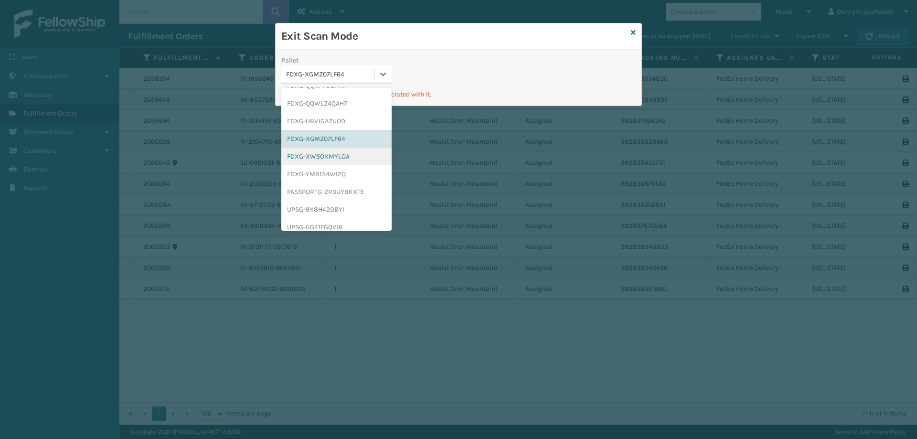
click at [347, 156] on div "FDXG-XW5OXMYLOA" at bounding box center [336, 157] width 110 height 18
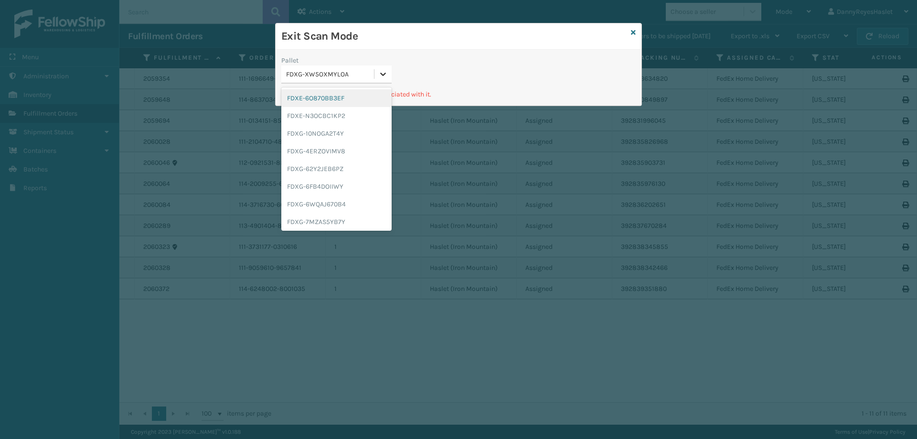
click at [387, 73] on icon at bounding box center [383, 74] width 10 height 10
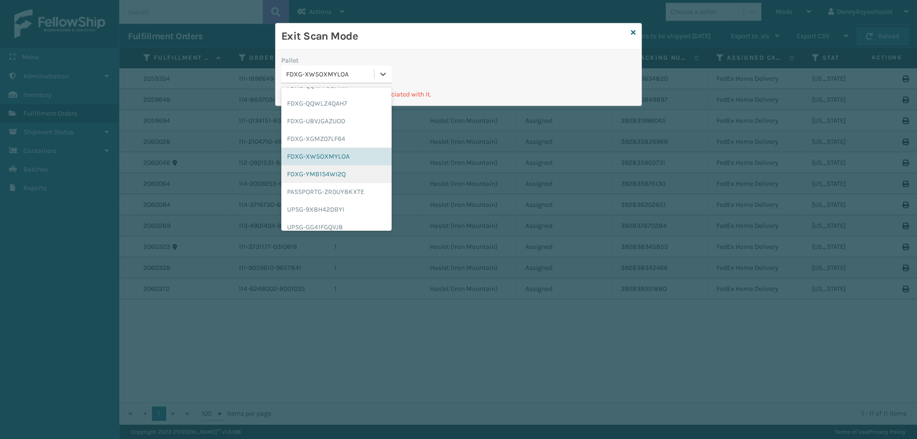
click at [346, 178] on div "FDXG-YMB1S4WI2Q" at bounding box center [336, 174] width 110 height 18
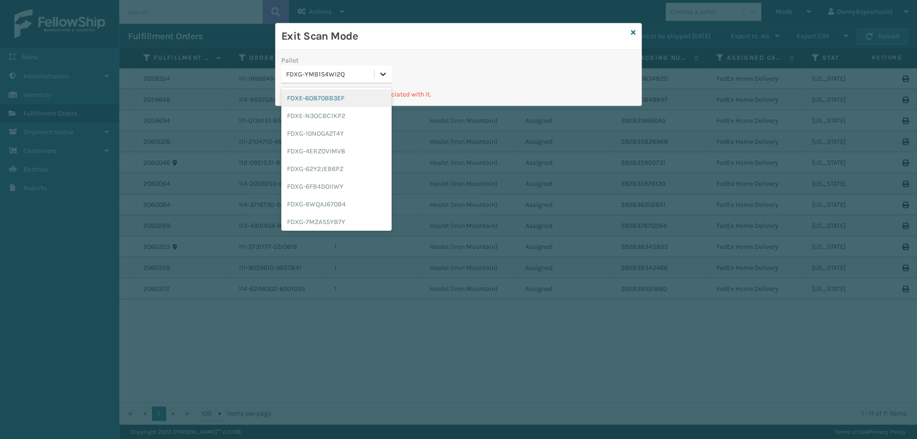
click at [385, 72] on icon at bounding box center [383, 74] width 10 height 10
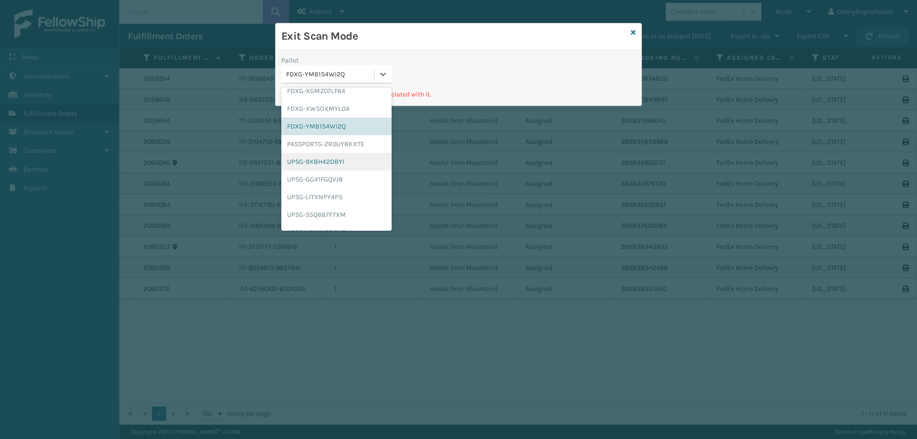
click at [348, 162] on div "UPSG-9X8H42DBYI" at bounding box center [336, 162] width 110 height 18
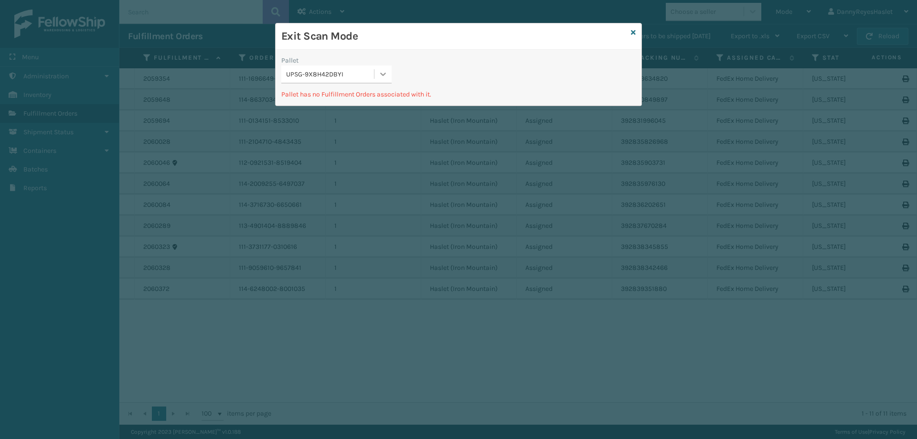
click at [391, 75] on div at bounding box center [382, 73] width 17 height 17
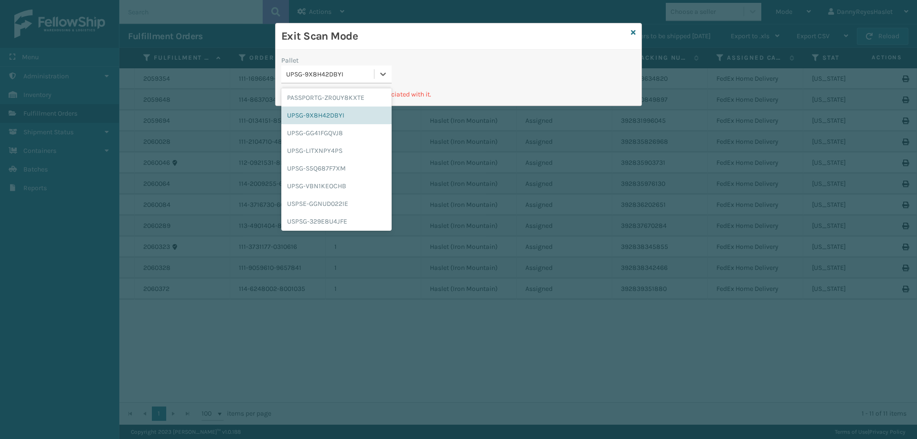
scroll to position [496, 0]
click at [358, 127] on div "UPSG-GG41FGQVJ8" at bounding box center [336, 132] width 110 height 18
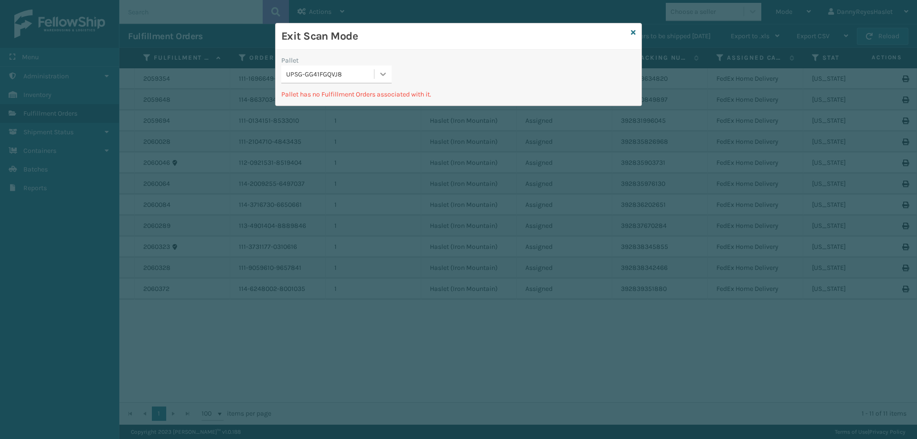
click at [381, 74] on icon at bounding box center [383, 74] width 6 height 3
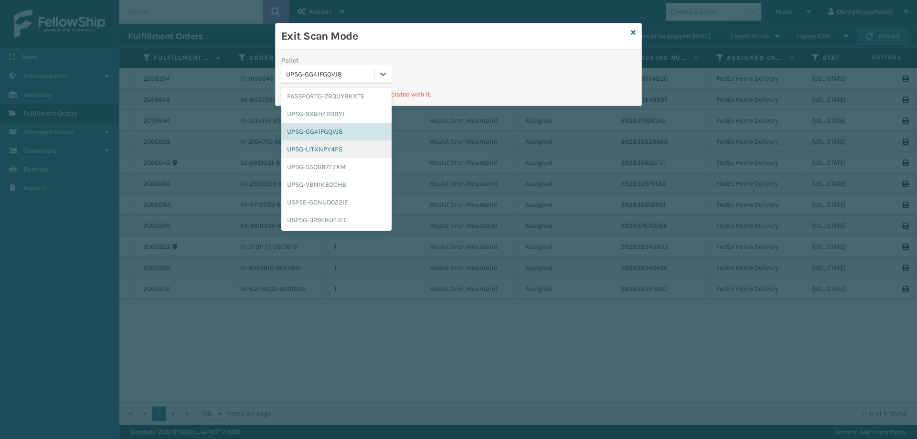
click at [347, 152] on div "UPSG-LITXNPY4PS" at bounding box center [336, 149] width 110 height 18
click at [376, 77] on div at bounding box center [382, 73] width 17 height 17
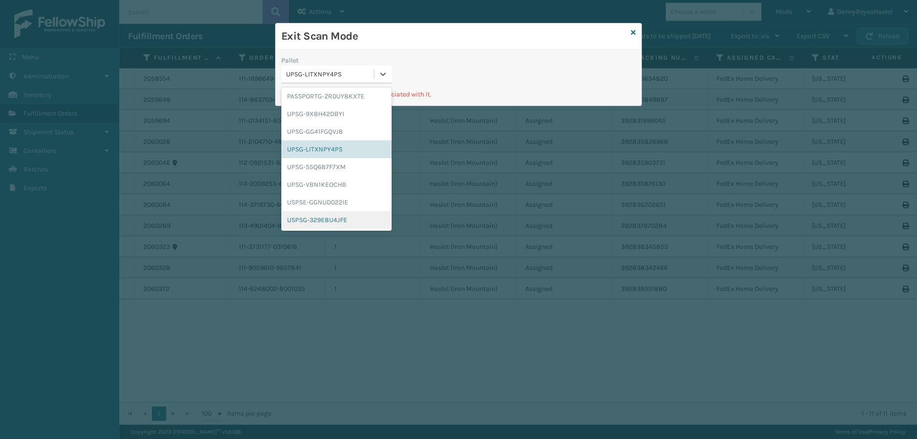
click at [349, 219] on div "USPSG-329E8U4JFE" at bounding box center [336, 220] width 110 height 18
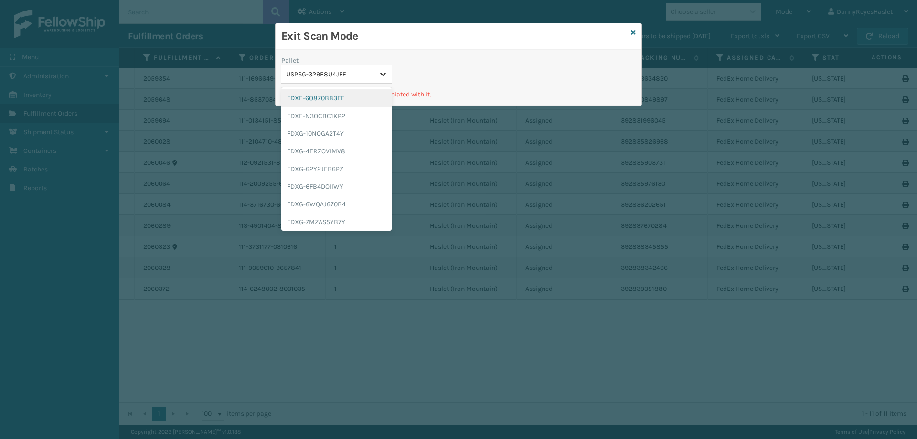
click at [388, 73] on div at bounding box center [382, 73] width 17 height 17
click at [338, 187] on div "UPSG-VBN1KEOCHB" at bounding box center [336, 185] width 110 height 18
click at [388, 70] on div at bounding box center [382, 73] width 17 height 17
click at [339, 153] on div "UPSG-LITXNPY4PS" at bounding box center [336, 149] width 110 height 18
click at [386, 68] on div at bounding box center [382, 73] width 17 height 17
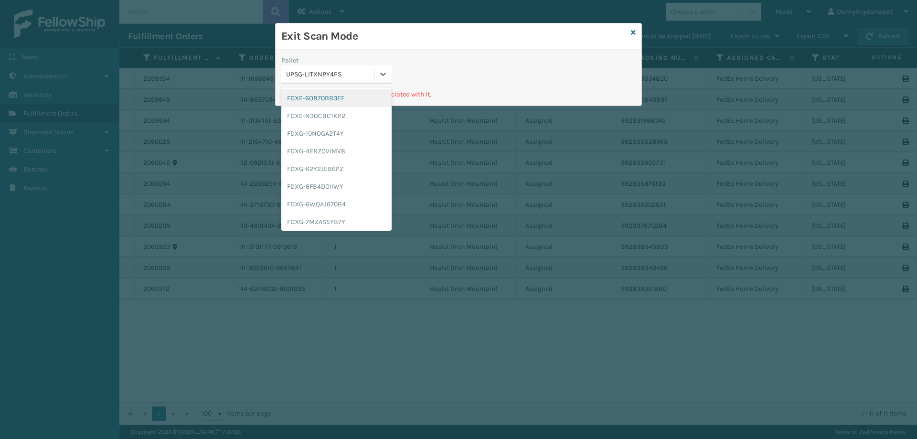
click at [353, 100] on div "FDXE-6O870BB3EF" at bounding box center [336, 98] width 110 height 18
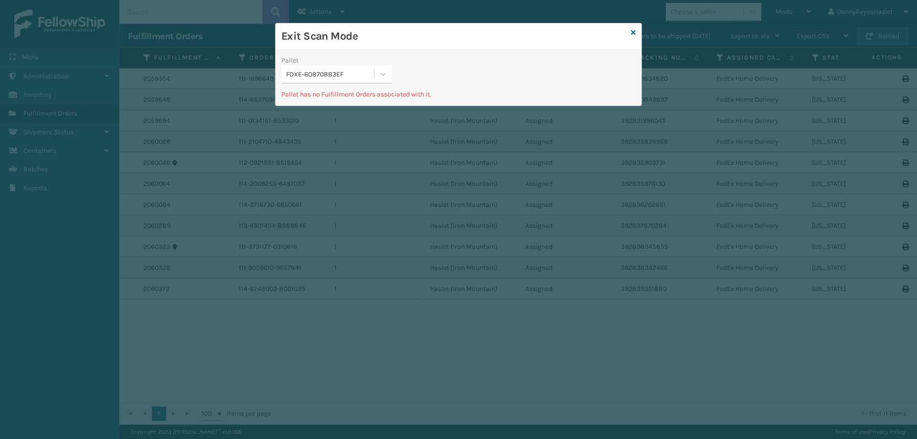
click at [374, 70] on div "FDXE-6O870BB3EF" at bounding box center [330, 74] width 89 height 10
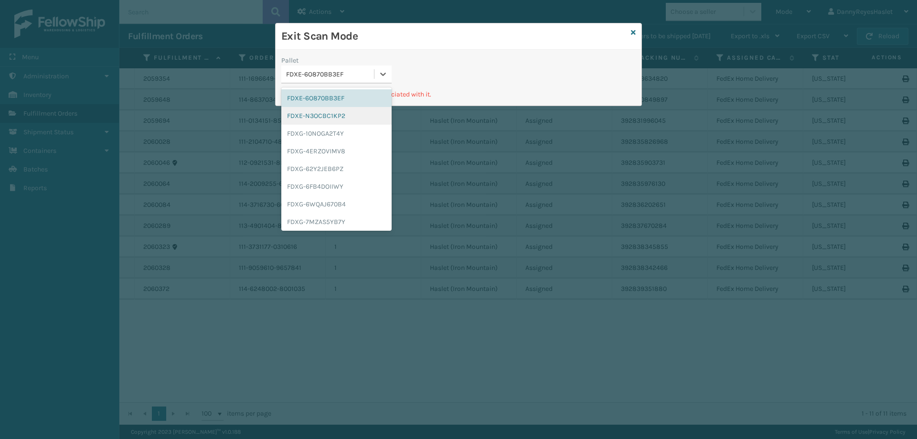
click at [343, 114] on div "FDXE-N3OCBC1KP2" at bounding box center [336, 116] width 110 height 18
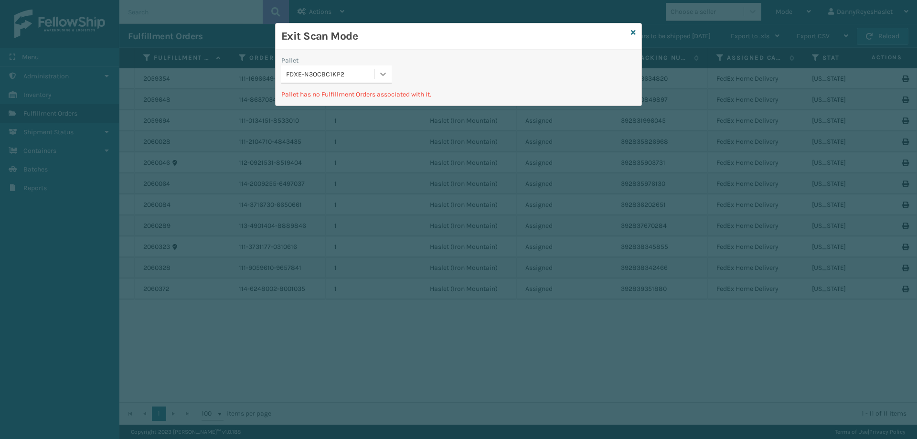
click at [383, 70] on icon at bounding box center [383, 74] width 10 height 10
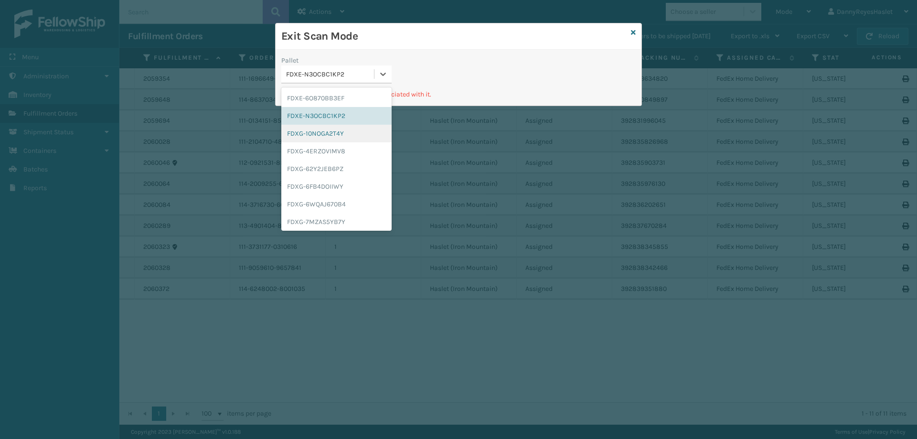
click at [344, 136] on div "FDXG-10NOGA2T4Y" at bounding box center [336, 134] width 110 height 18
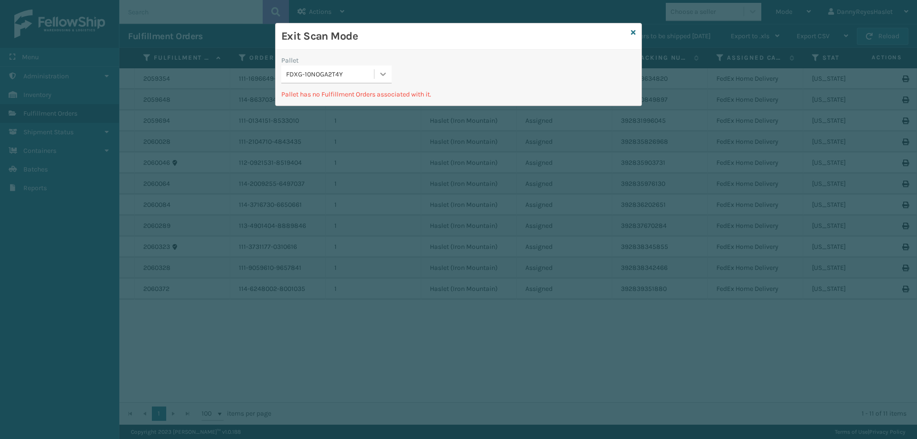
click at [391, 74] on div at bounding box center [382, 73] width 17 height 17
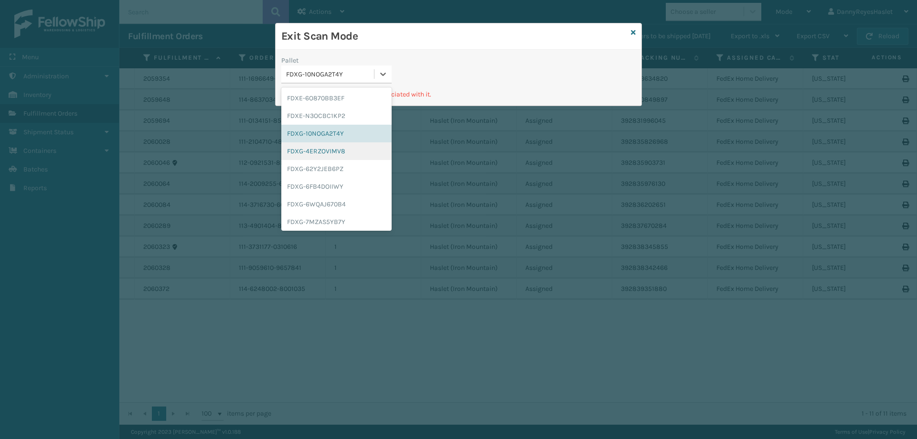
click at [348, 151] on div "FDXG-4ERZOVIMV8" at bounding box center [336, 151] width 110 height 18
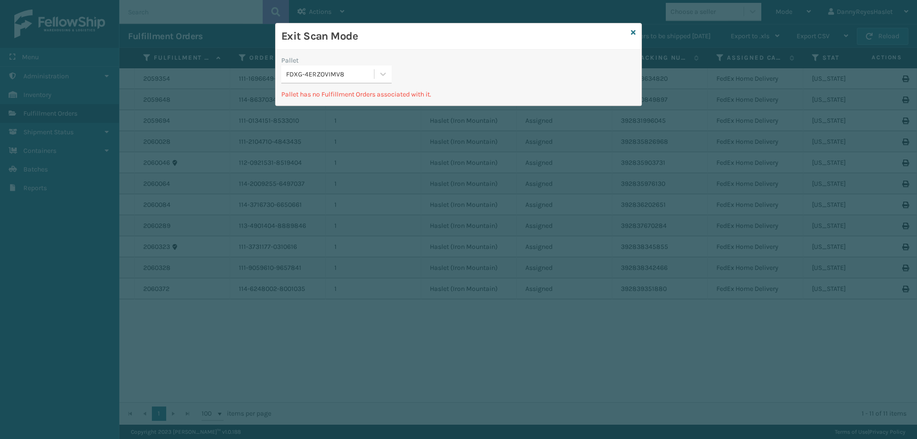
click at [395, 66] on div "Pallet FDXG-4ERZOVIMV8" at bounding box center [336, 72] width 122 height 34
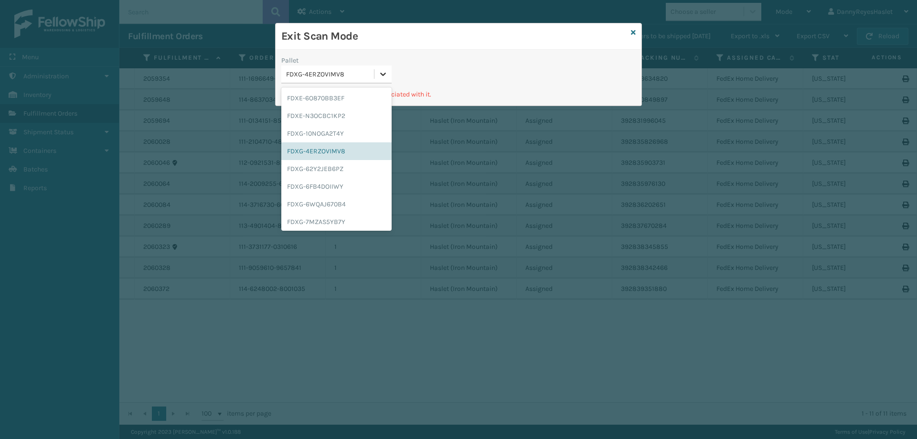
click at [385, 73] on icon at bounding box center [383, 74] width 10 height 10
click at [350, 169] on div "FDXG-62Y2JEB6PZ" at bounding box center [336, 169] width 110 height 18
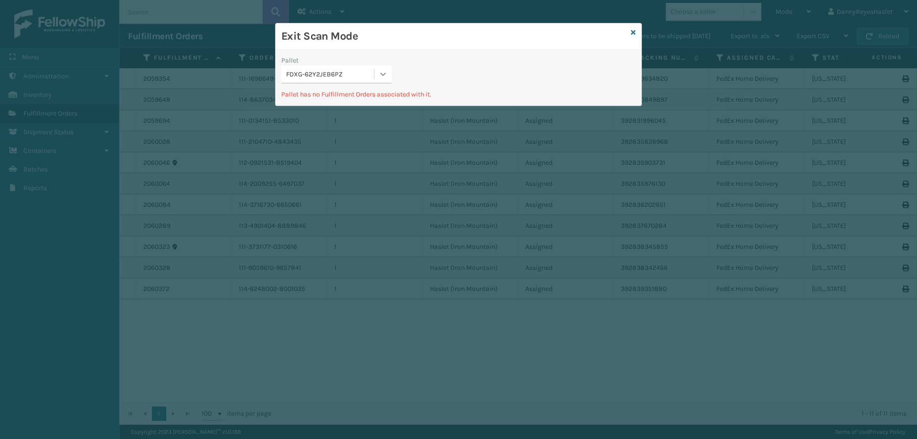
click at [390, 68] on div at bounding box center [382, 73] width 17 height 17
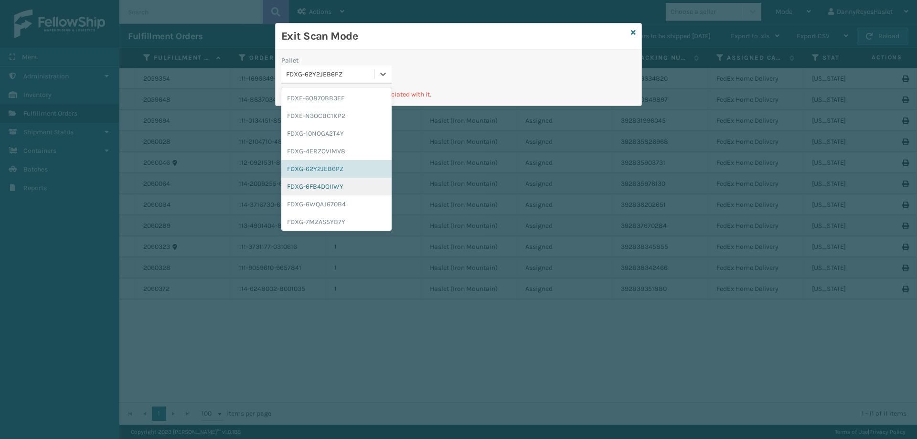
click at [345, 187] on div "FDXG-6FB4DOIIWY" at bounding box center [336, 187] width 110 height 18
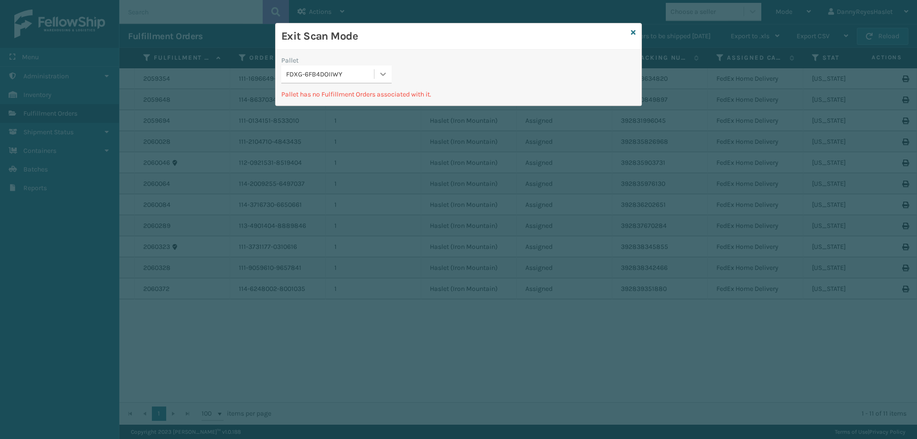
click at [390, 72] on div at bounding box center [382, 73] width 17 height 17
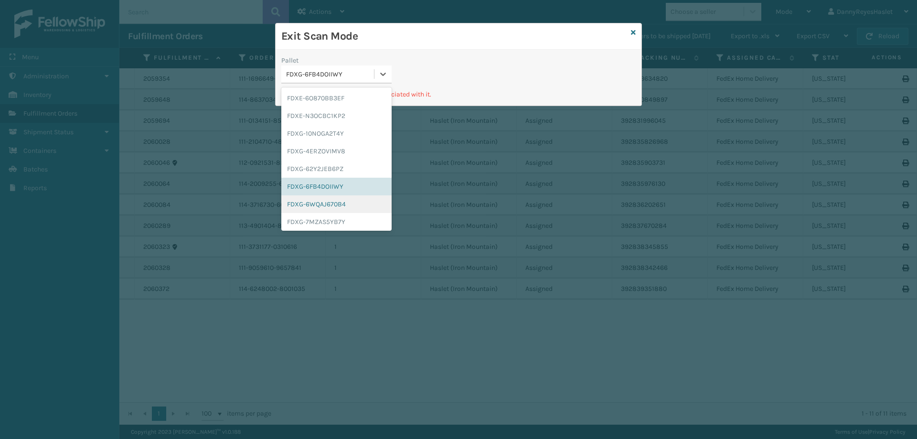
click at [354, 200] on div "FDXG-6WQAJ670B4" at bounding box center [336, 204] width 110 height 18
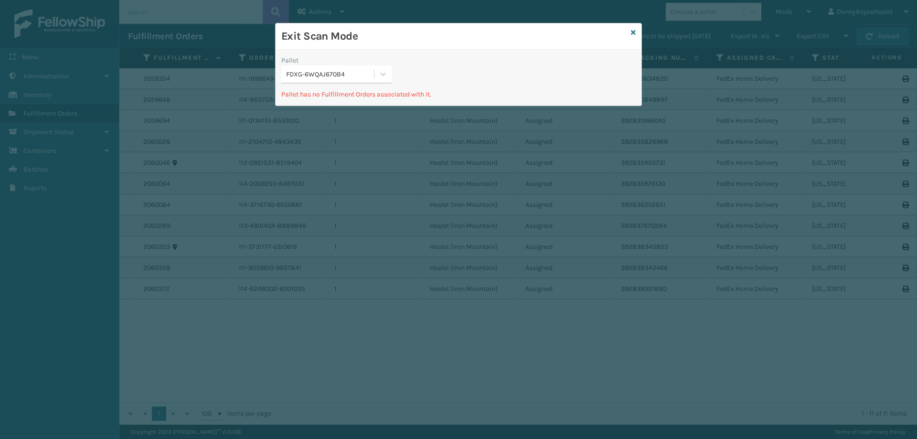
click at [404, 52] on div "Pallet FDXG-6WQAJ670B4 Pallet has no Fulfillment Orders associated with it." at bounding box center [458, 78] width 366 height 56
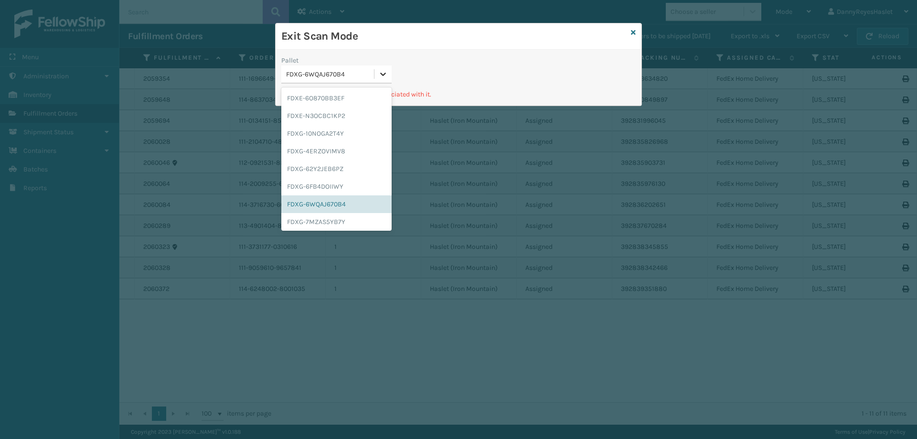
click at [383, 76] on icon at bounding box center [383, 74] width 10 height 10
click at [346, 221] on div "FDXG-7MZAS5YB7Y" at bounding box center [336, 222] width 110 height 18
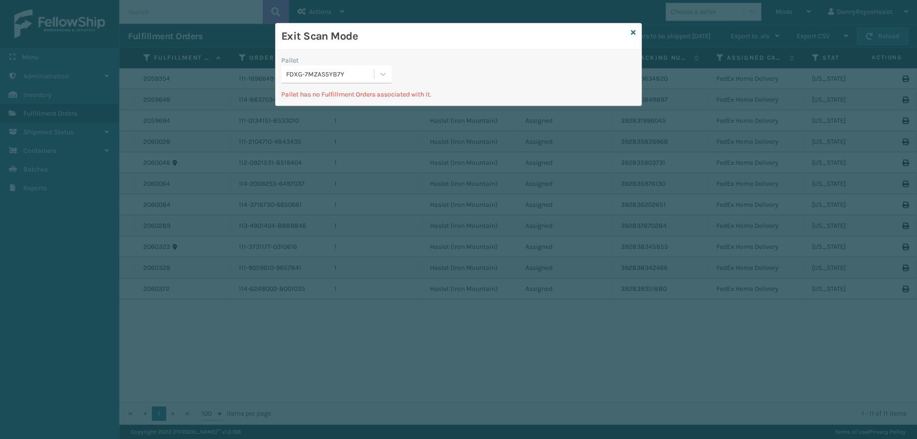
click at [393, 75] on div "Pallet FDXG-7MZAS5YB7Y" at bounding box center [336, 72] width 122 height 34
click at [383, 80] on div at bounding box center [382, 73] width 17 height 17
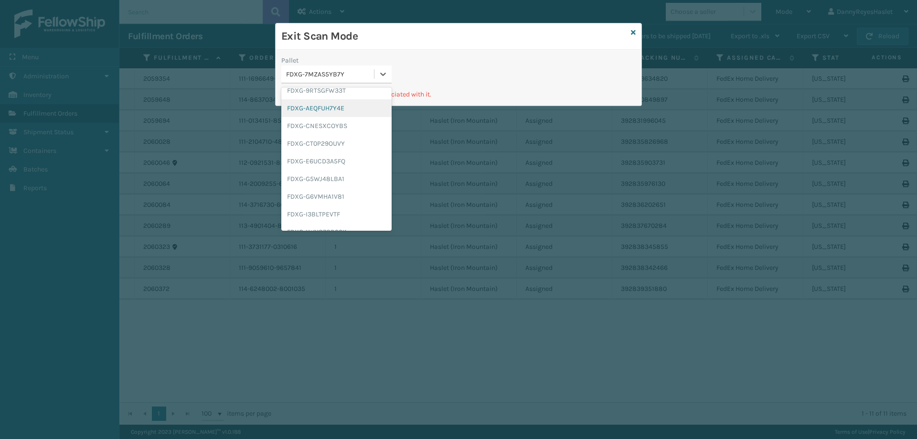
scroll to position [101, 0]
click at [332, 136] on div "FDXG-9RTSGFW33T" at bounding box center [336, 138] width 110 height 18
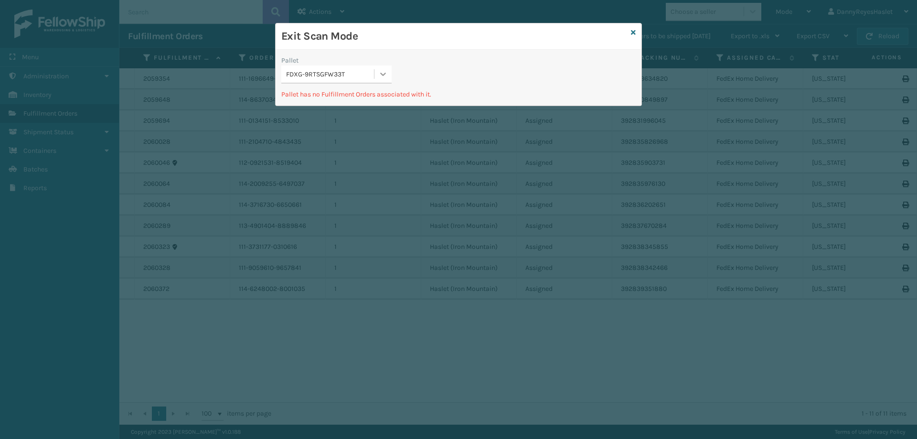
click at [378, 72] on div at bounding box center [382, 73] width 17 height 17
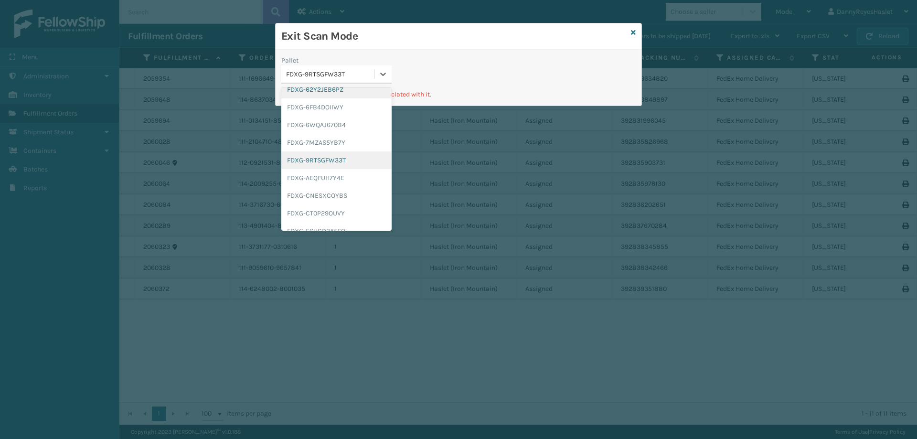
scroll to position [95, 0]
click at [351, 141] on div "FDXG-9RTSGFW33T" at bounding box center [336, 144] width 110 height 18
click at [382, 75] on icon at bounding box center [383, 74] width 6 height 3
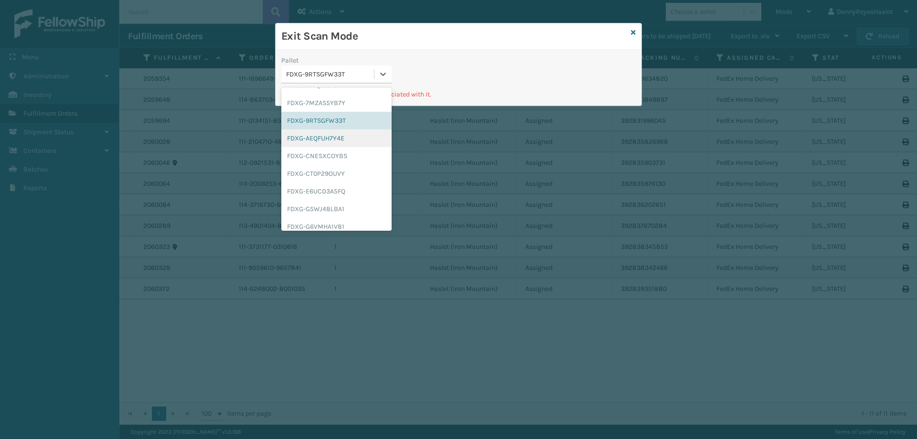
click at [347, 140] on div "FDXG-AEQFUH7Y4E" at bounding box center [336, 138] width 110 height 18
click at [377, 76] on div at bounding box center [382, 73] width 17 height 17
click at [357, 91] on div "FDXG-CNESXCOYBS" at bounding box center [336, 91] width 110 height 18
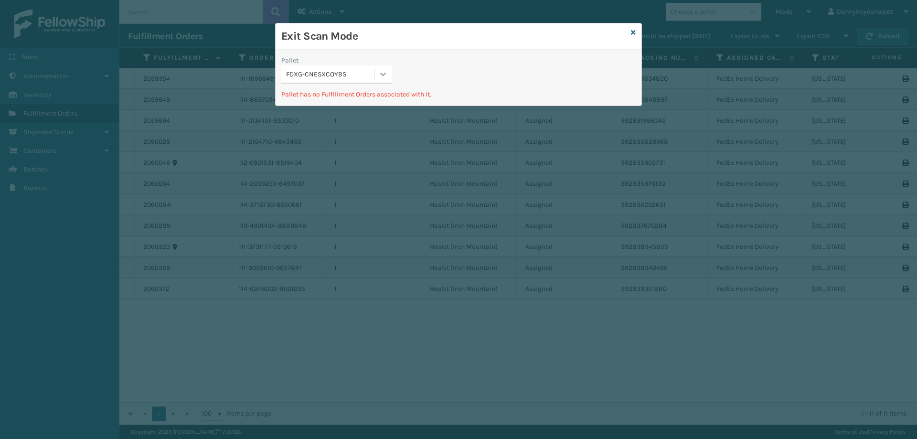
click at [377, 78] on div at bounding box center [382, 73] width 17 height 17
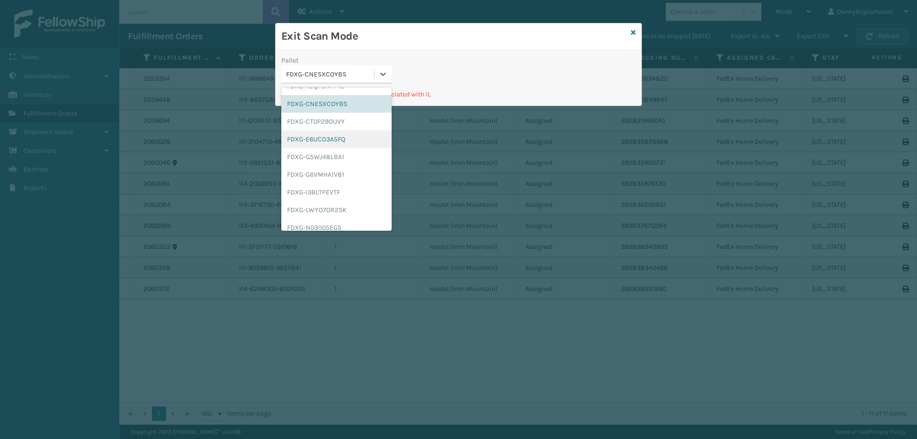
scroll to position [154, 0]
click at [340, 142] on div "FDXG-CT0P29OUVY" at bounding box center [336, 138] width 110 height 18
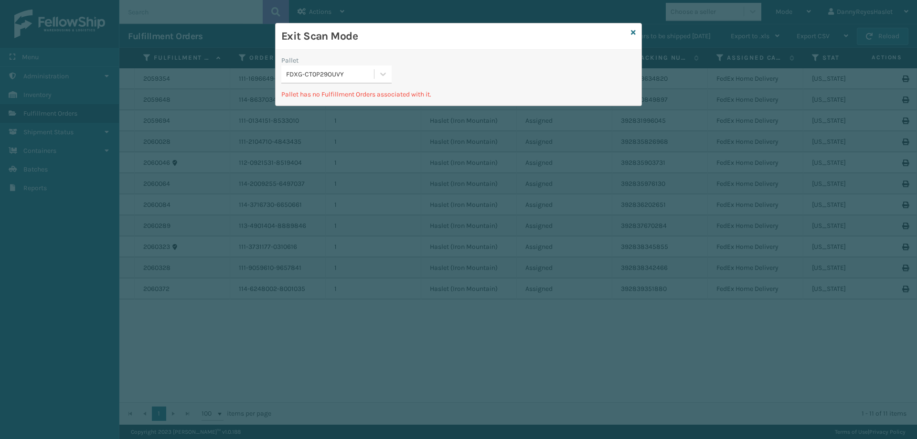
click at [394, 73] on div "Pallet FDXG-CT0P29OUVY" at bounding box center [336, 72] width 122 height 34
click at [387, 75] on icon at bounding box center [383, 74] width 10 height 10
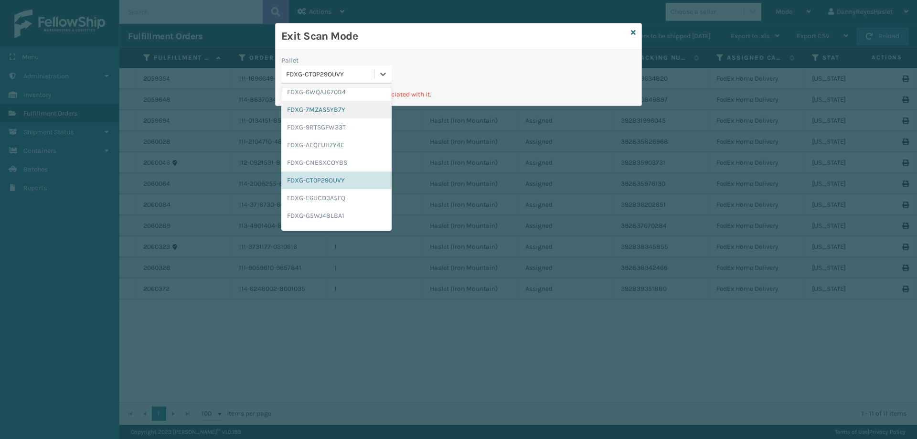
scroll to position [172, 0]
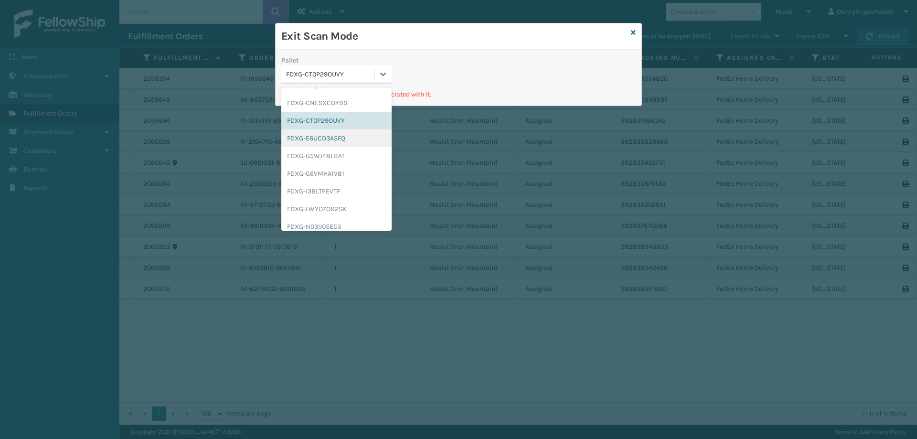
click at [335, 140] on div "FDXG-E6UCD3A5FQ" at bounding box center [336, 138] width 110 height 18
click at [389, 76] on div at bounding box center [382, 73] width 17 height 17
click at [347, 141] on div "FDXG-G5WJ48LBA1" at bounding box center [336, 138] width 110 height 18
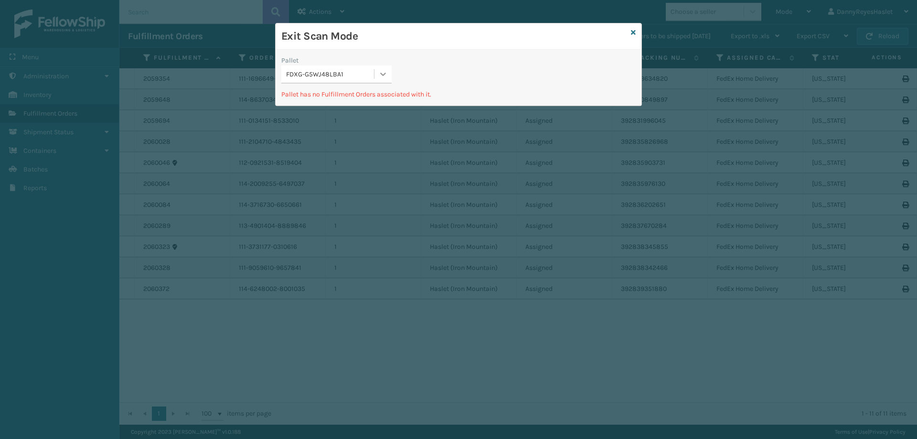
click at [380, 69] on icon at bounding box center [383, 74] width 10 height 10
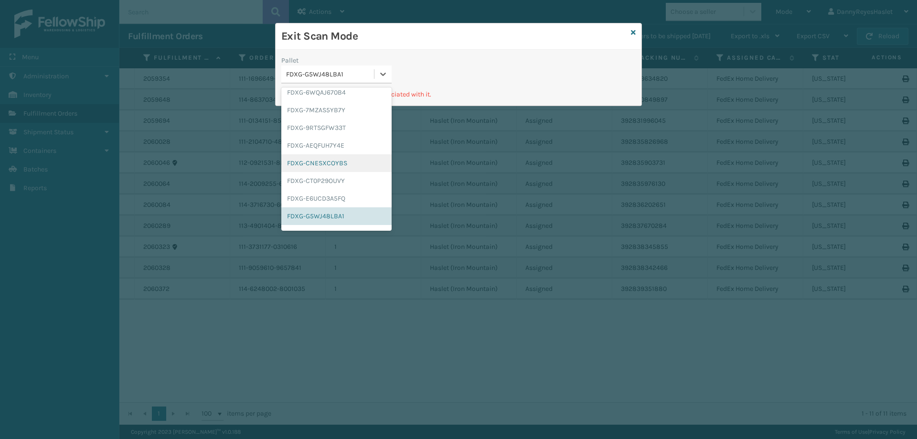
scroll to position [207, 0]
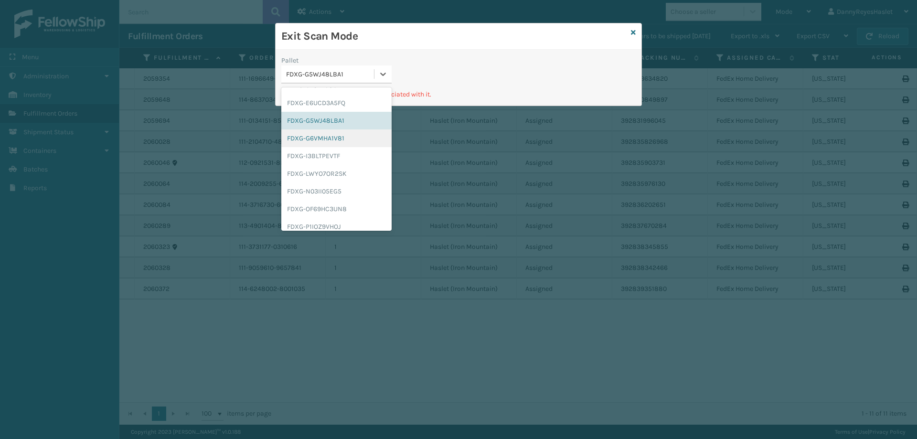
click at [327, 134] on div "FDXG-G6VMHA1V81" at bounding box center [336, 138] width 110 height 18
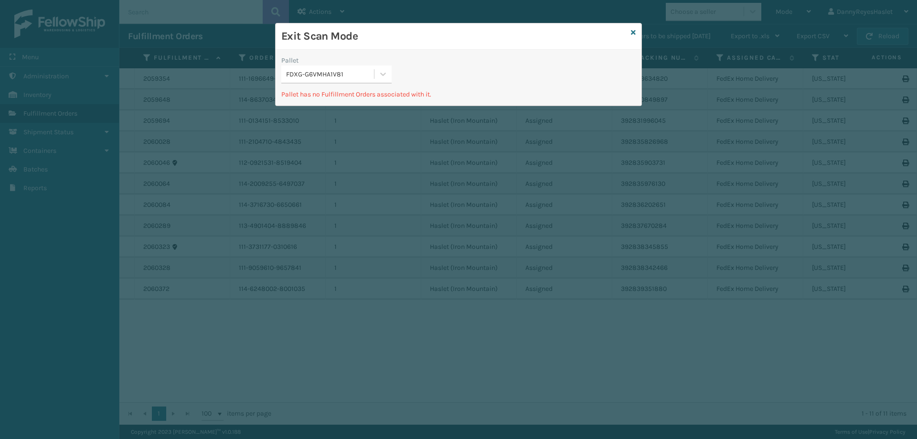
click at [635, 29] on div "Exit Scan Mode" at bounding box center [458, 36] width 366 height 26
click at [632, 35] on icon at bounding box center [633, 32] width 5 height 7
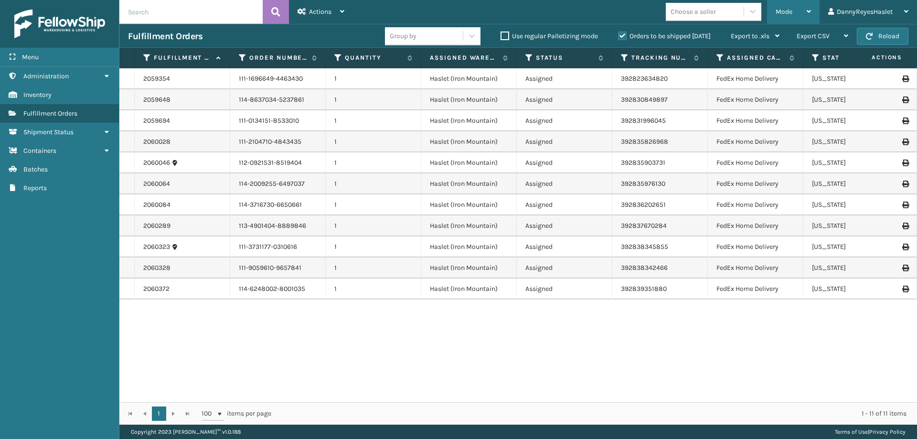
click at [803, 9] on div "Mode" at bounding box center [792, 12] width 35 height 24
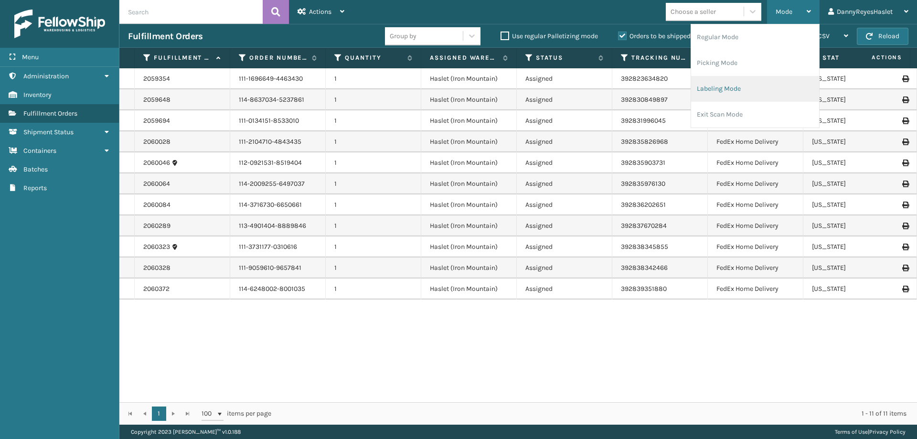
click at [734, 84] on li "Labeling Mode" at bounding box center [755, 89] width 128 height 26
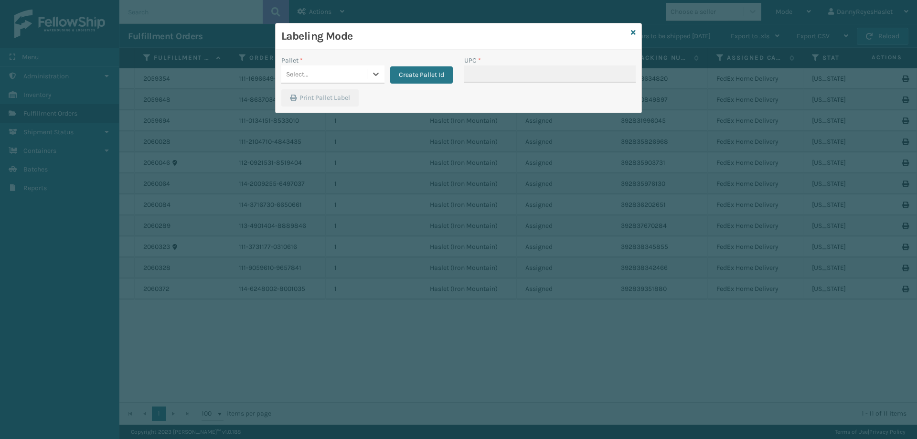
click at [352, 74] on div "Select..." at bounding box center [323, 74] width 85 height 16
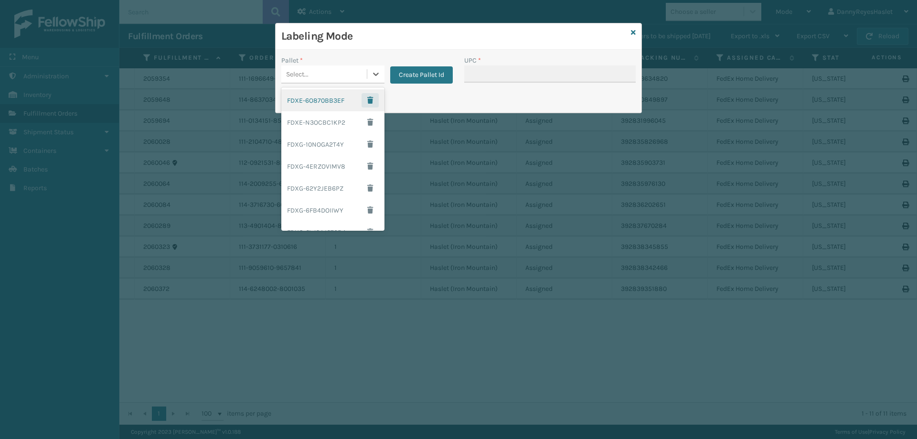
click at [367, 99] on span "button" at bounding box center [370, 100] width 6 height 7
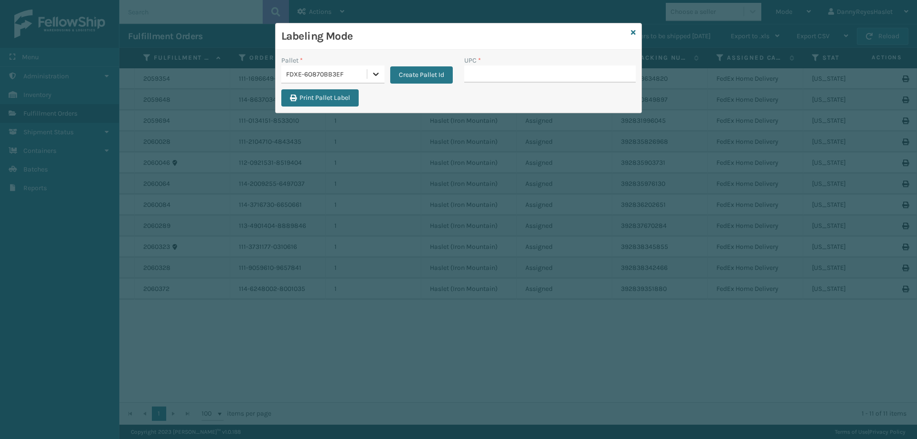
click at [372, 74] on icon at bounding box center [376, 74] width 10 height 10
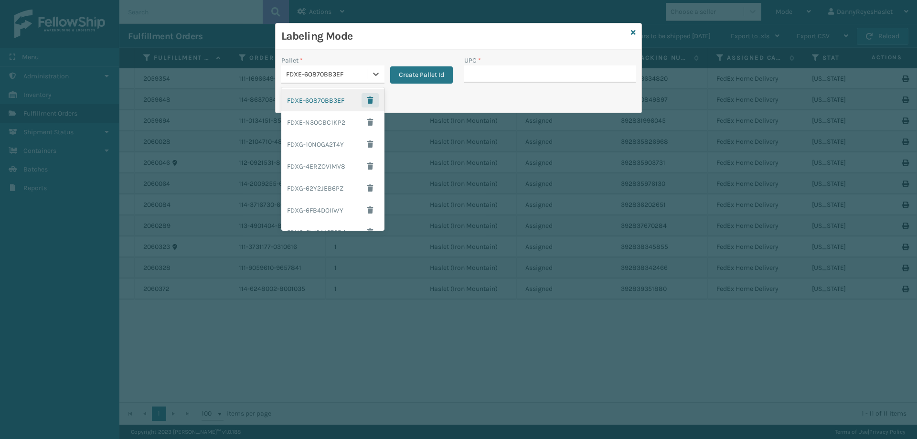
click at [367, 100] on span "button" at bounding box center [370, 100] width 6 height 7
click at [369, 74] on div at bounding box center [375, 73] width 17 height 17
click at [367, 99] on span "button" at bounding box center [370, 100] width 6 height 7
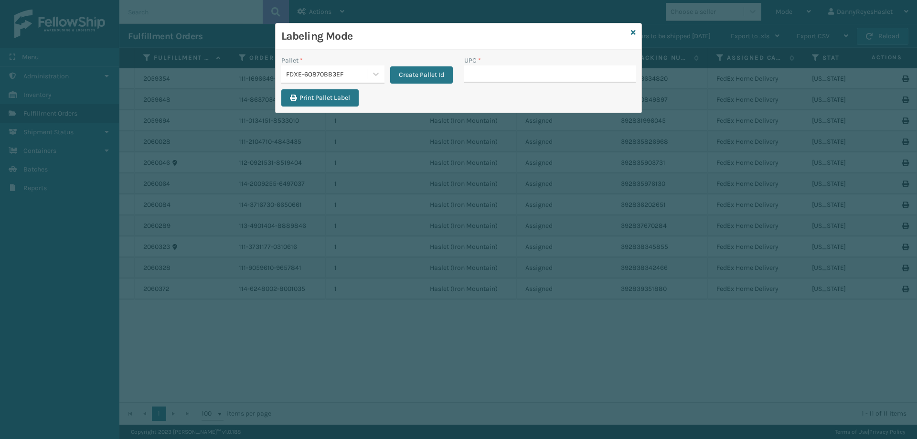
click at [365, 99] on div "Print Pallet Label" at bounding box center [336, 100] width 122 height 23
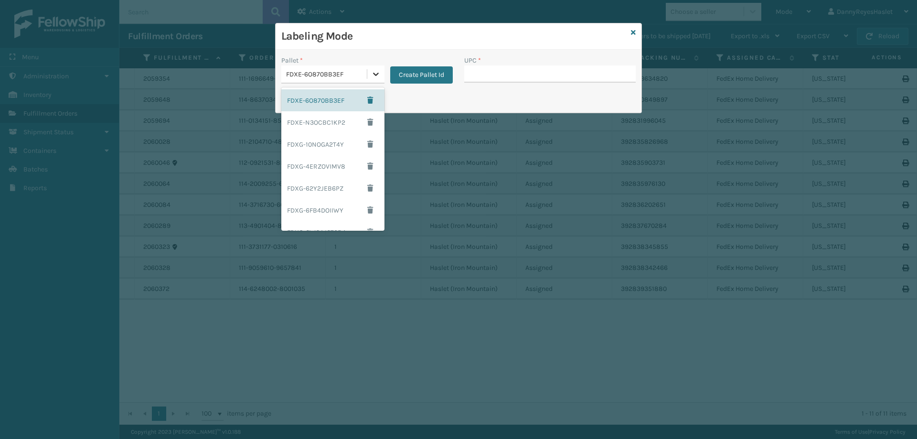
click at [370, 76] on div at bounding box center [375, 73] width 17 height 17
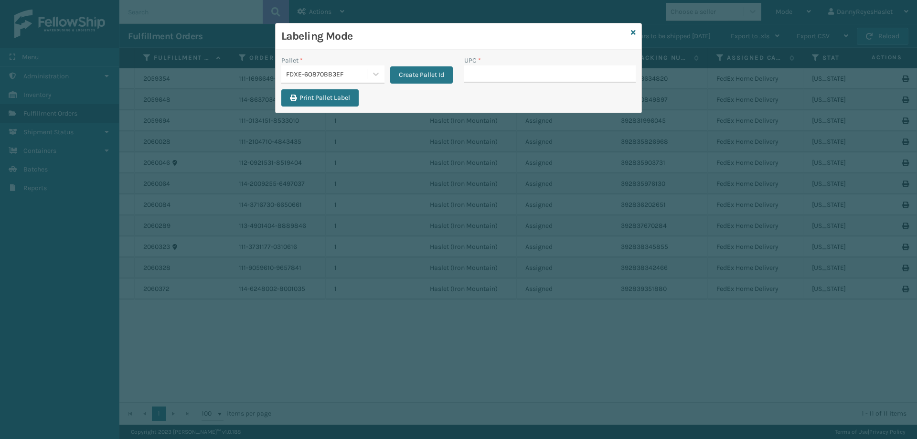
drag, startPoint x: 363, startPoint y: 101, endPoint x: 382, endPoint y: 90, distance: 21.8
click at [382, 90] on div "Print Pallet Label" at bounding box center [336, 100] width 122 height 23
click at [633, 33] on icon at bounding box center [633, 32] width 5 height 7
